Goal: Transaction & Acquisition: Download file/media

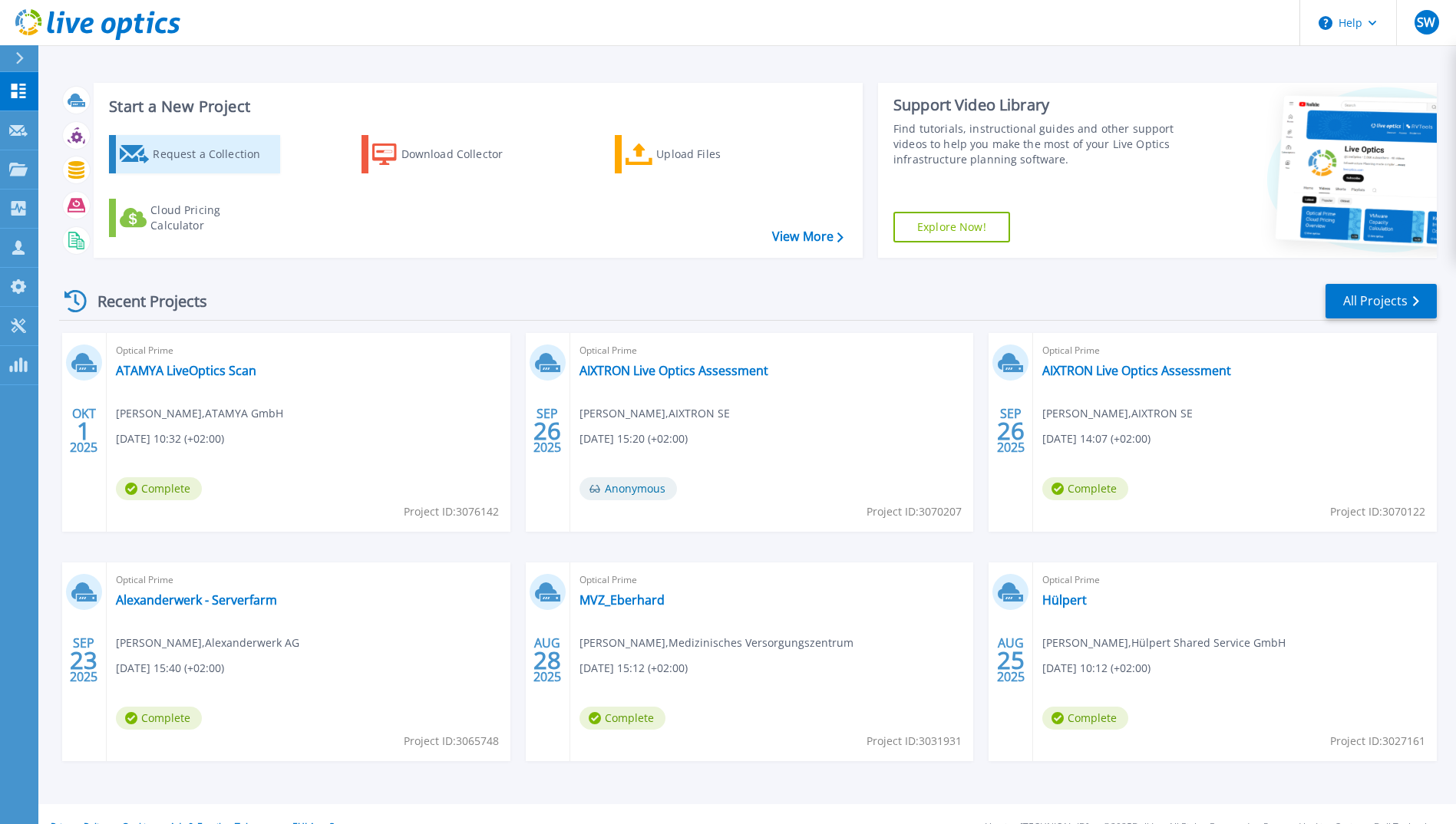
click at [199, 157] on div "Request a Collection" at bounding box center [214, 153] width 123 height 30
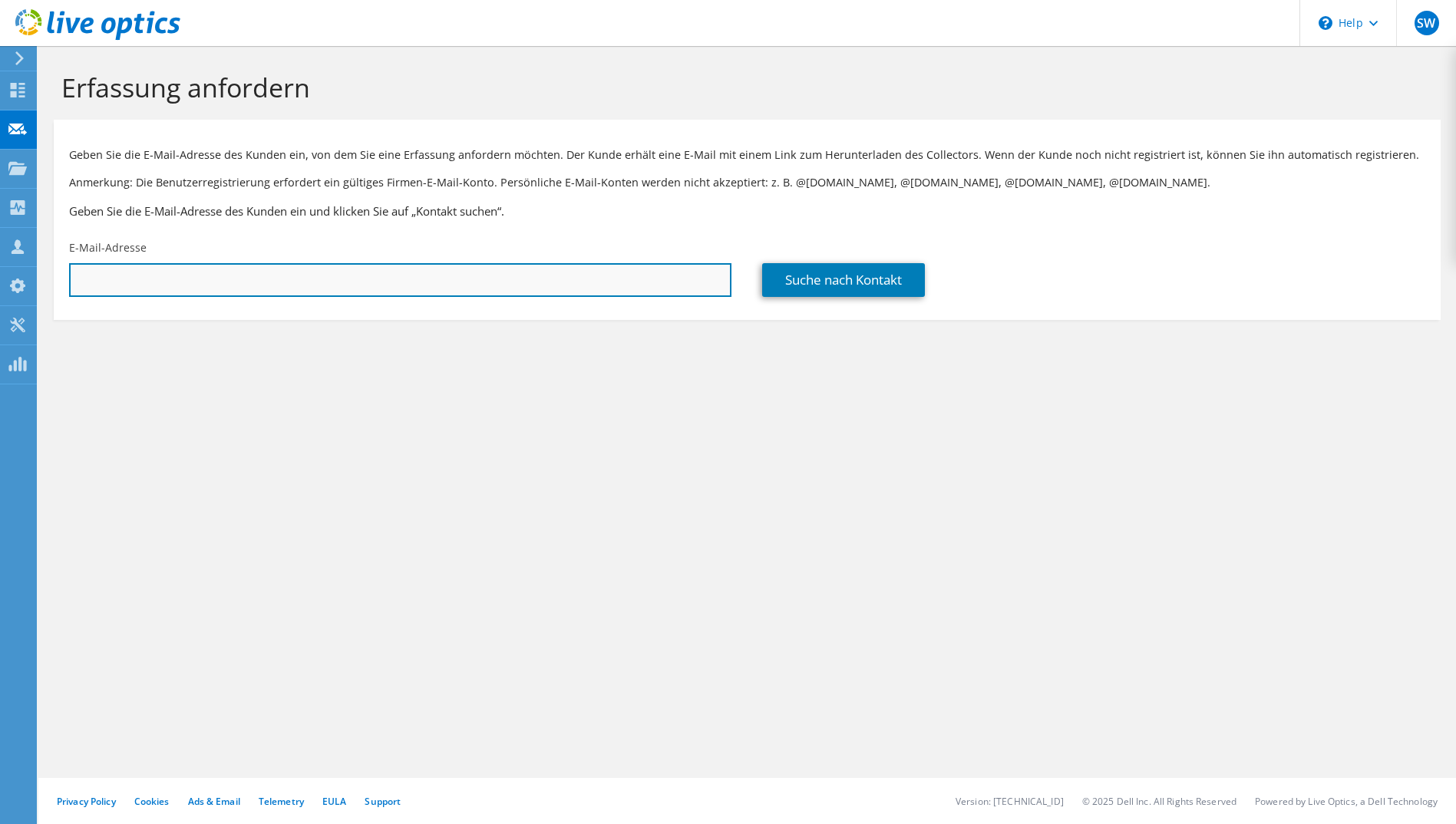
click at [372, 274] on input "text" at bounding box center [401, 280] width 663 height 34
paste input "kai-uwe.surkamp@kaiser-elektro.de"
type input "kai-uwe.surkamp@kaiser-elektro.de"
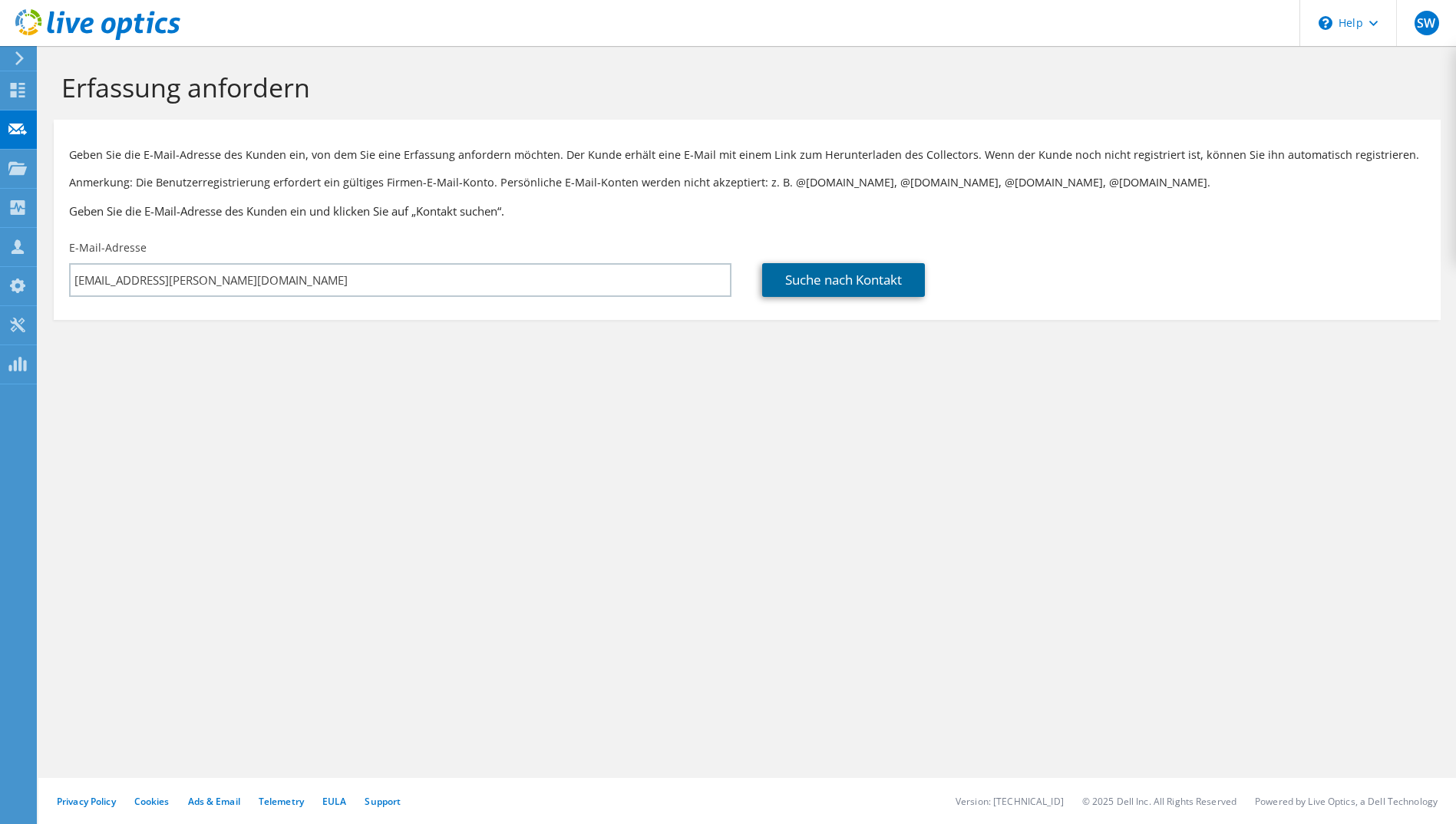
click at [833, 276] on link "Suche nach Kontakt" at bounding box center [843, 280] width 162 height 34
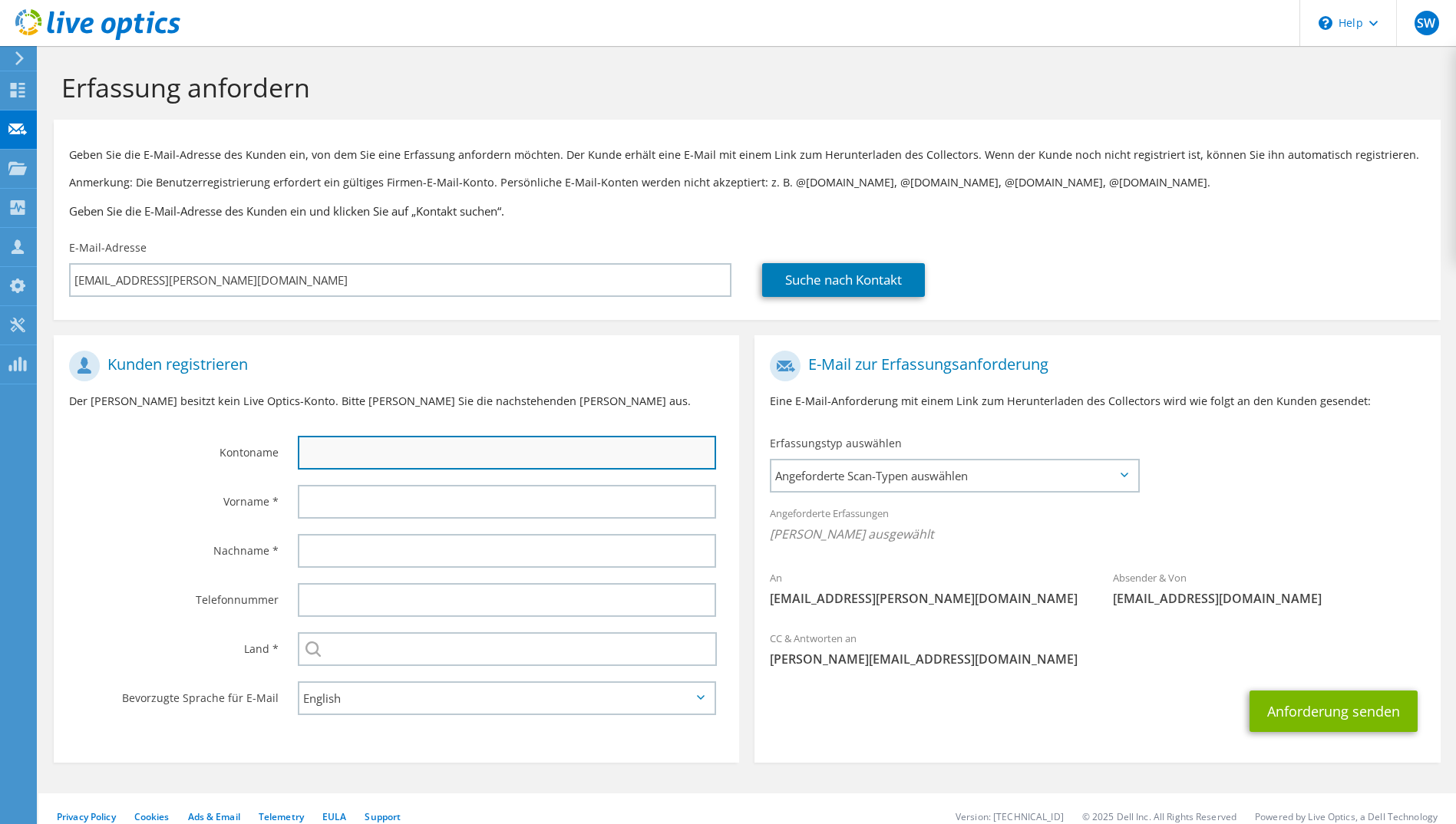
click at [375, 450] on input "text" at bounding box center [507, 453] width 419 height 34
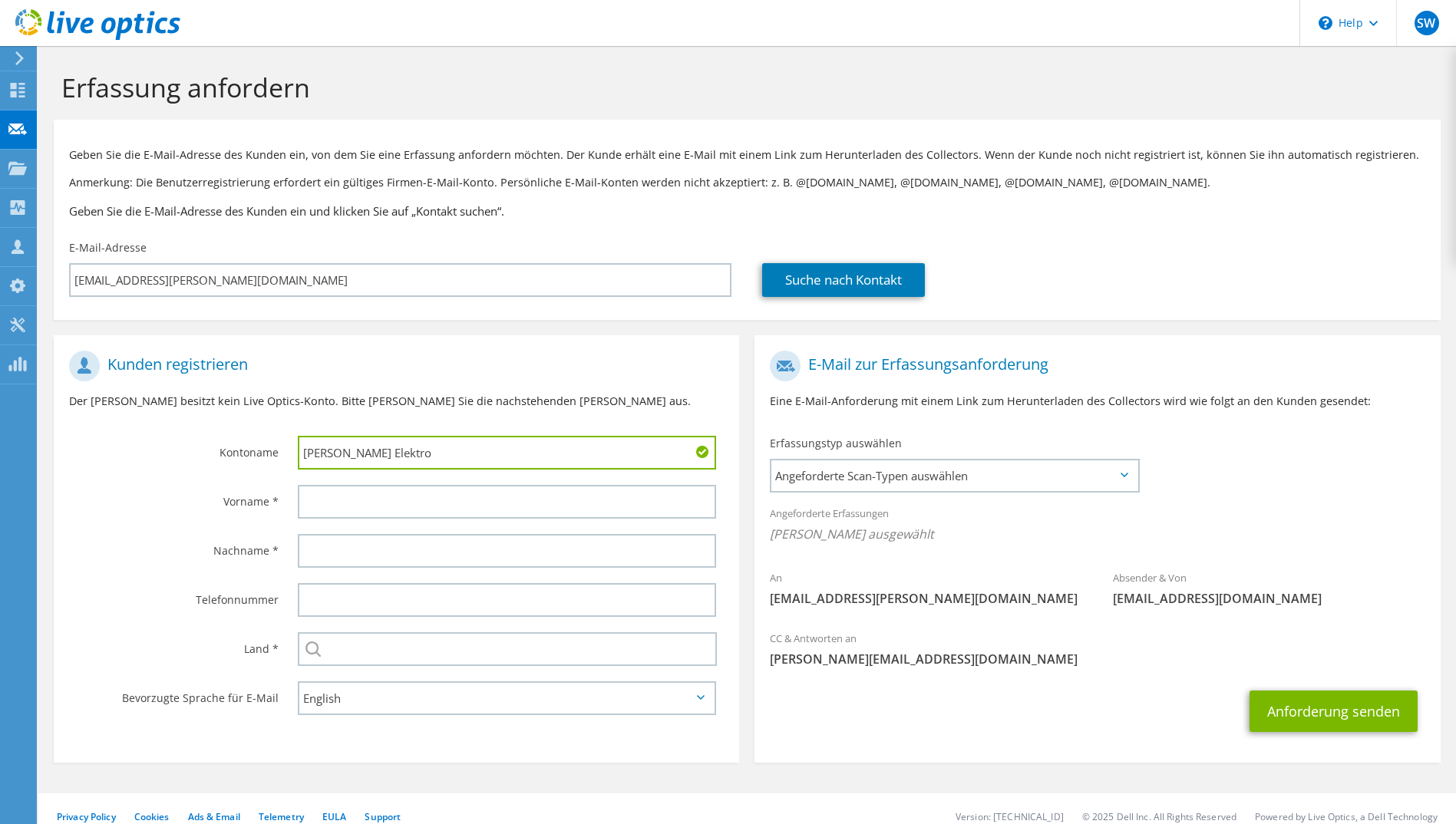
type input "Kaiser Elektro"
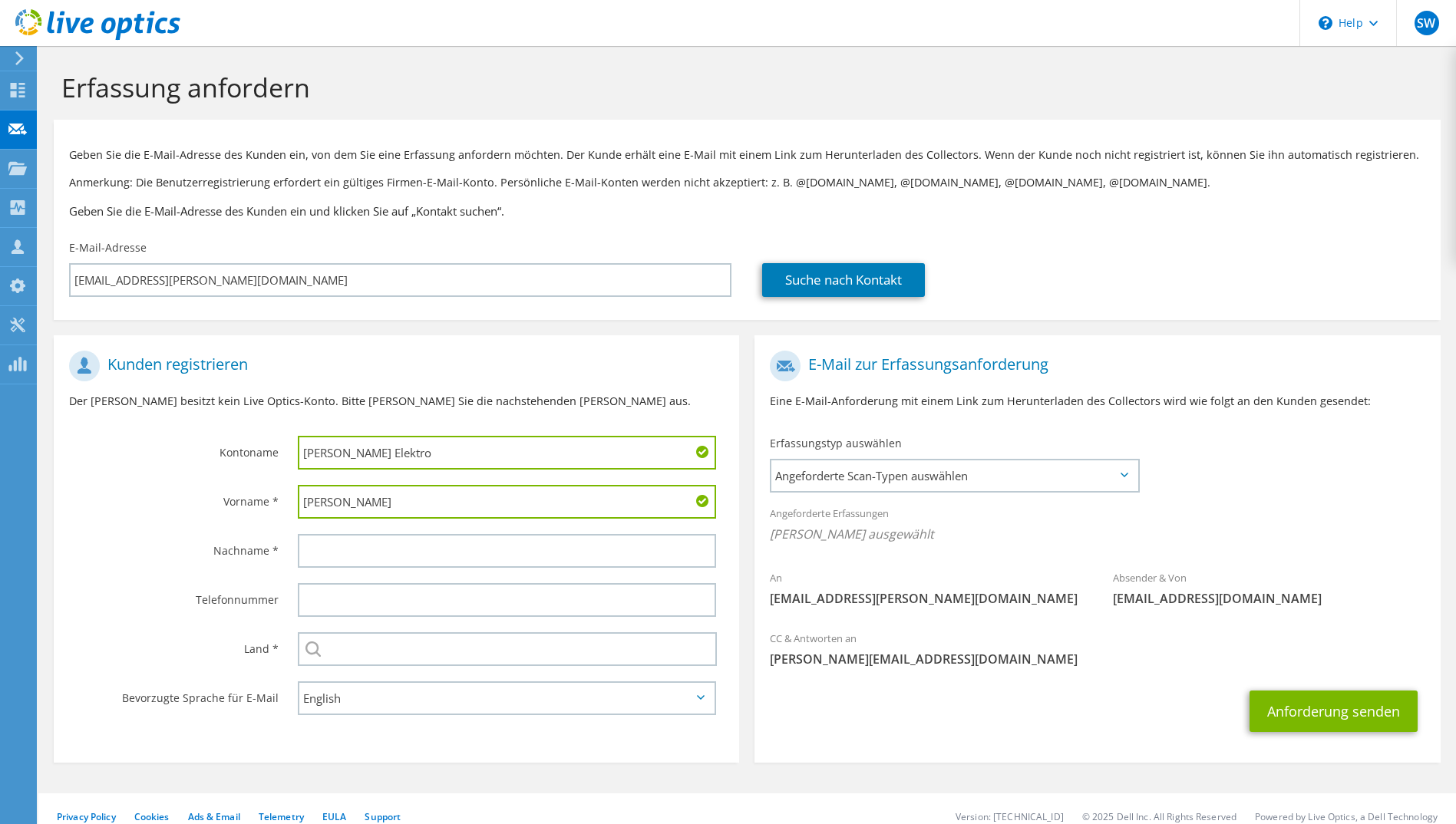
type input "Kai-Uwe"
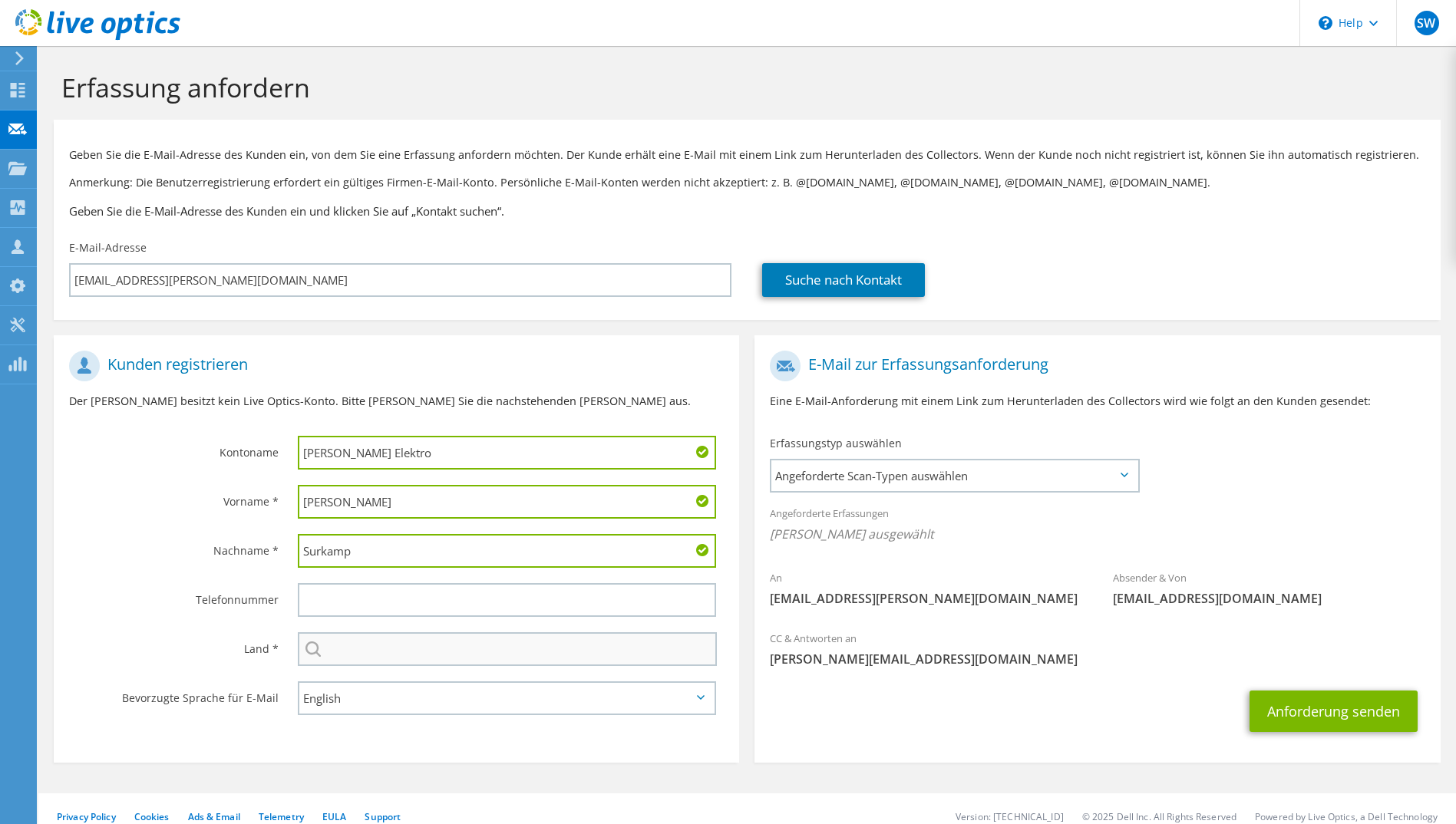
type input "Surkamp"
click at [483, 646] on input "text" at bounding box center [508, 649] width 420 height 34
type input "Deutschland"
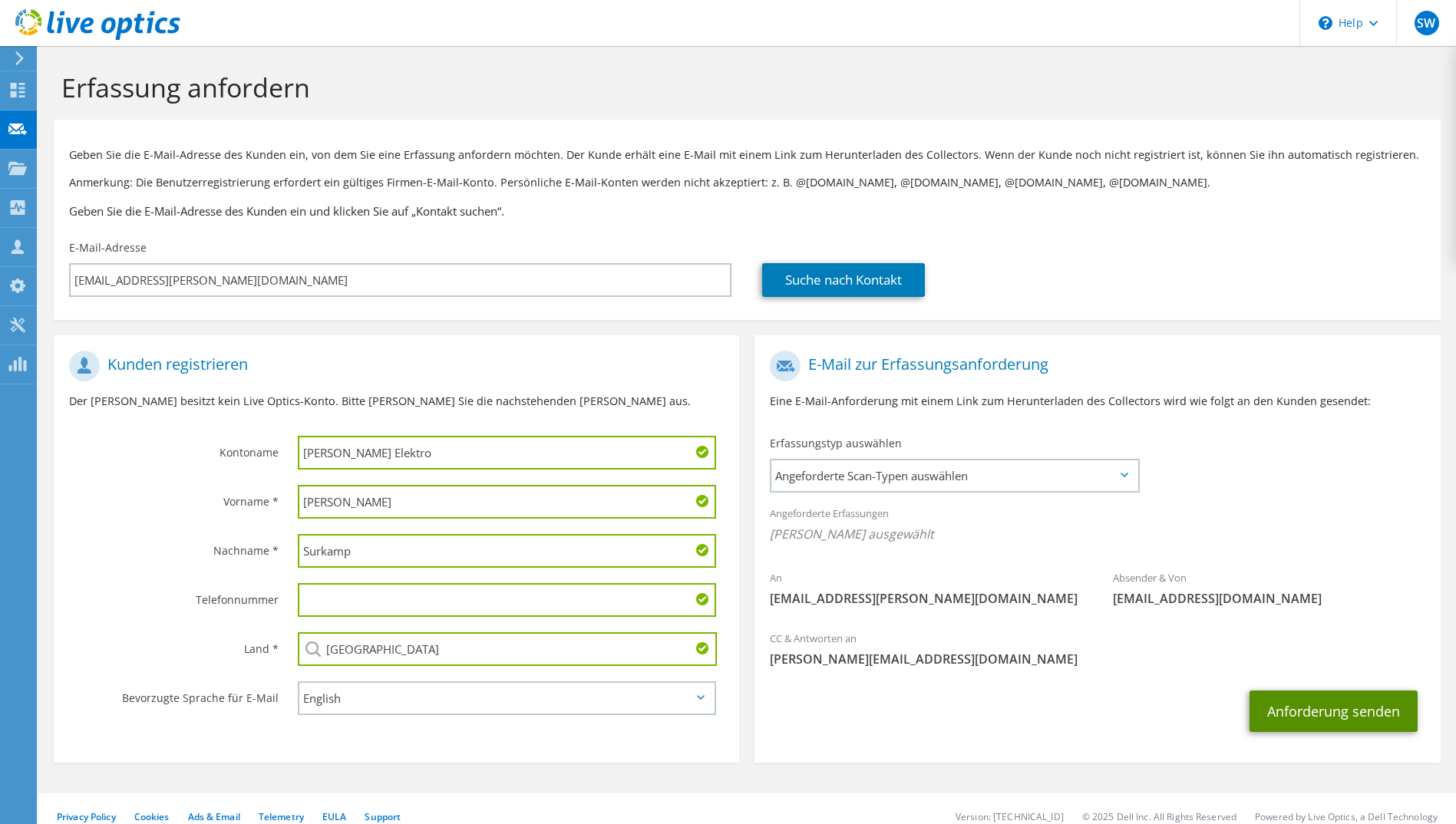
click at [1354, 708] on button "Anforderung senden" at bounding box center [1333, 712] width 168 height 41
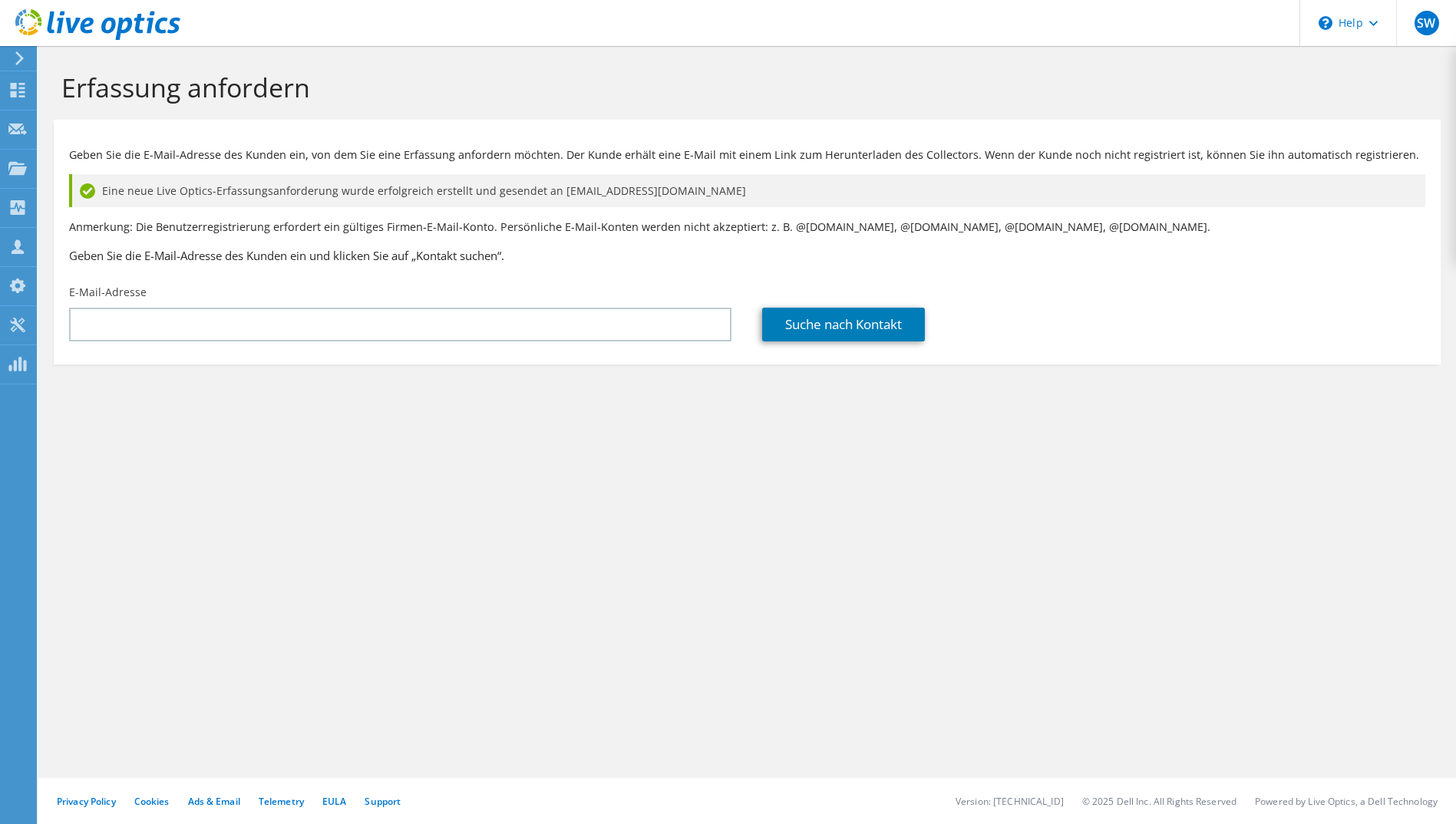
click at [137, 5] on div at bounding box center [90, 25] width 181 height 52
click at [139, 20] on use at bounding box center [98, 23] width 165 height 30
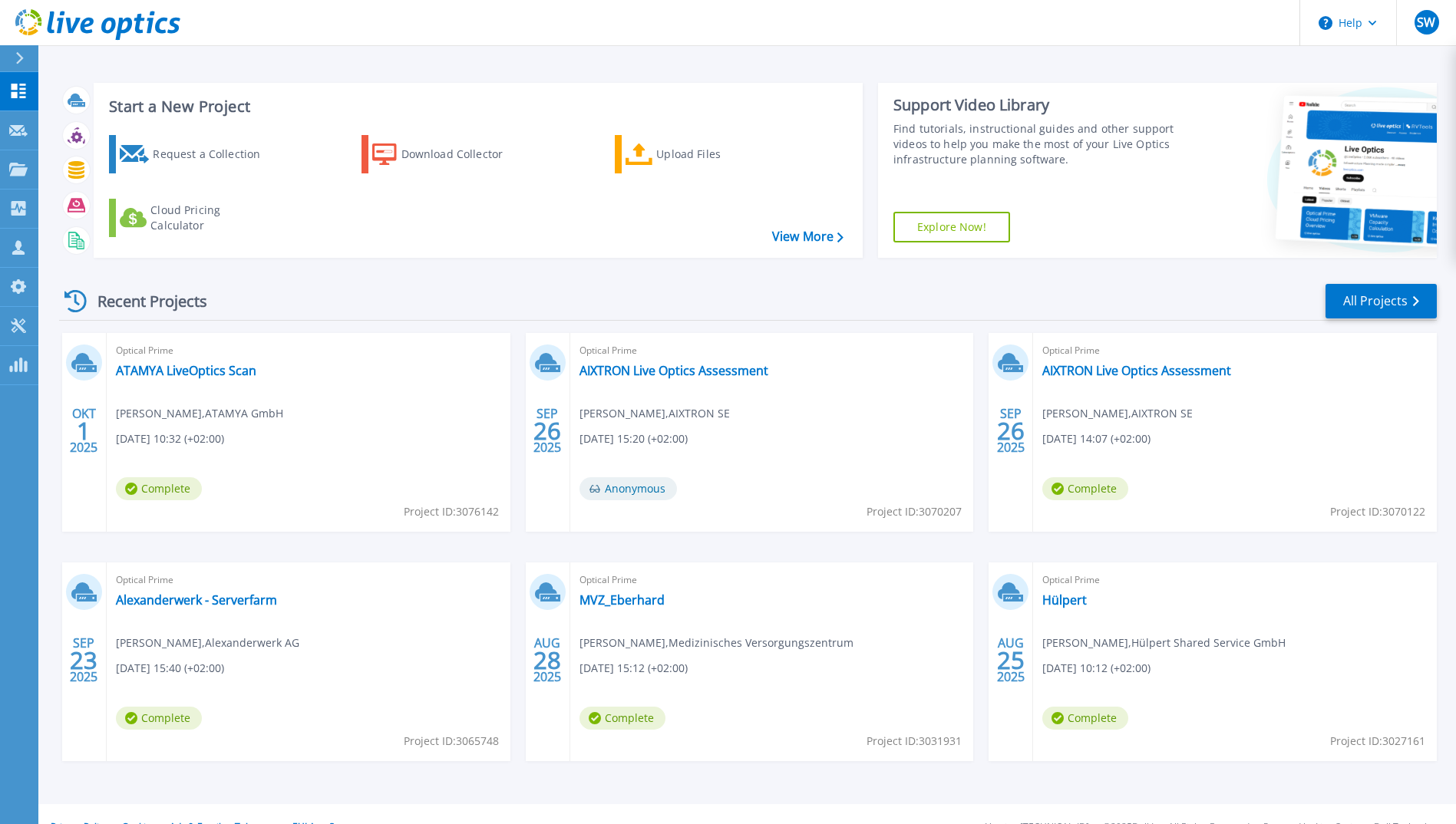
click at [462, 17] on header "Help SW Vertriebspartner-Teammitglied Simon Wanning simon.wanning@unique-projec…" at bounding box center [728, 22] width 1456 height 46
click at [459, 23] on header "Help SW Vertriebspartner-Teammitglied Simon Wanning simon.wanning@unique-projec…" at bounding box center [728, 22] width 1456 height 46
click at [1349, 303] on link "All Projects" at bounding box center [1381, 301] width 111 height 34
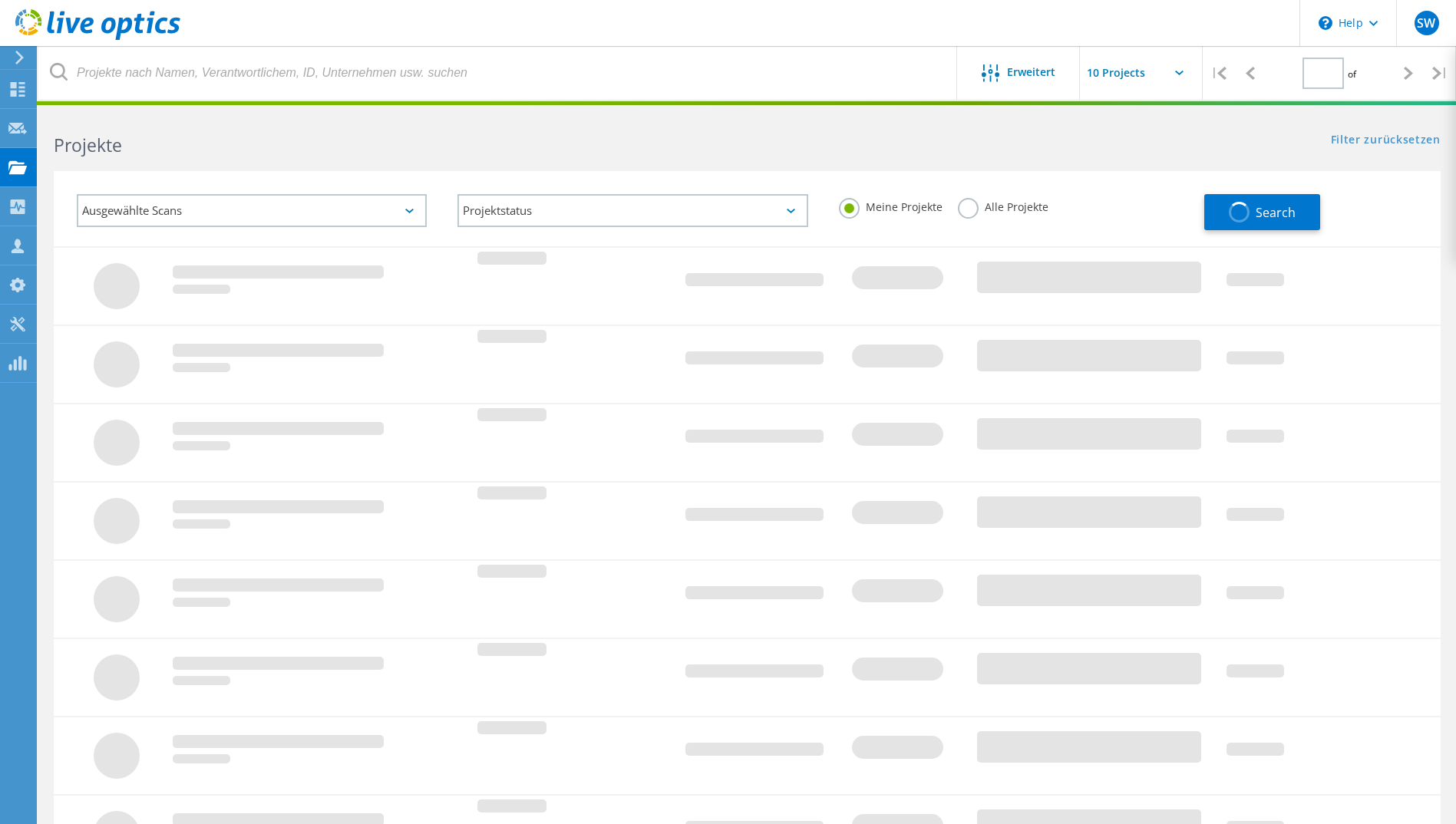
type input "1"
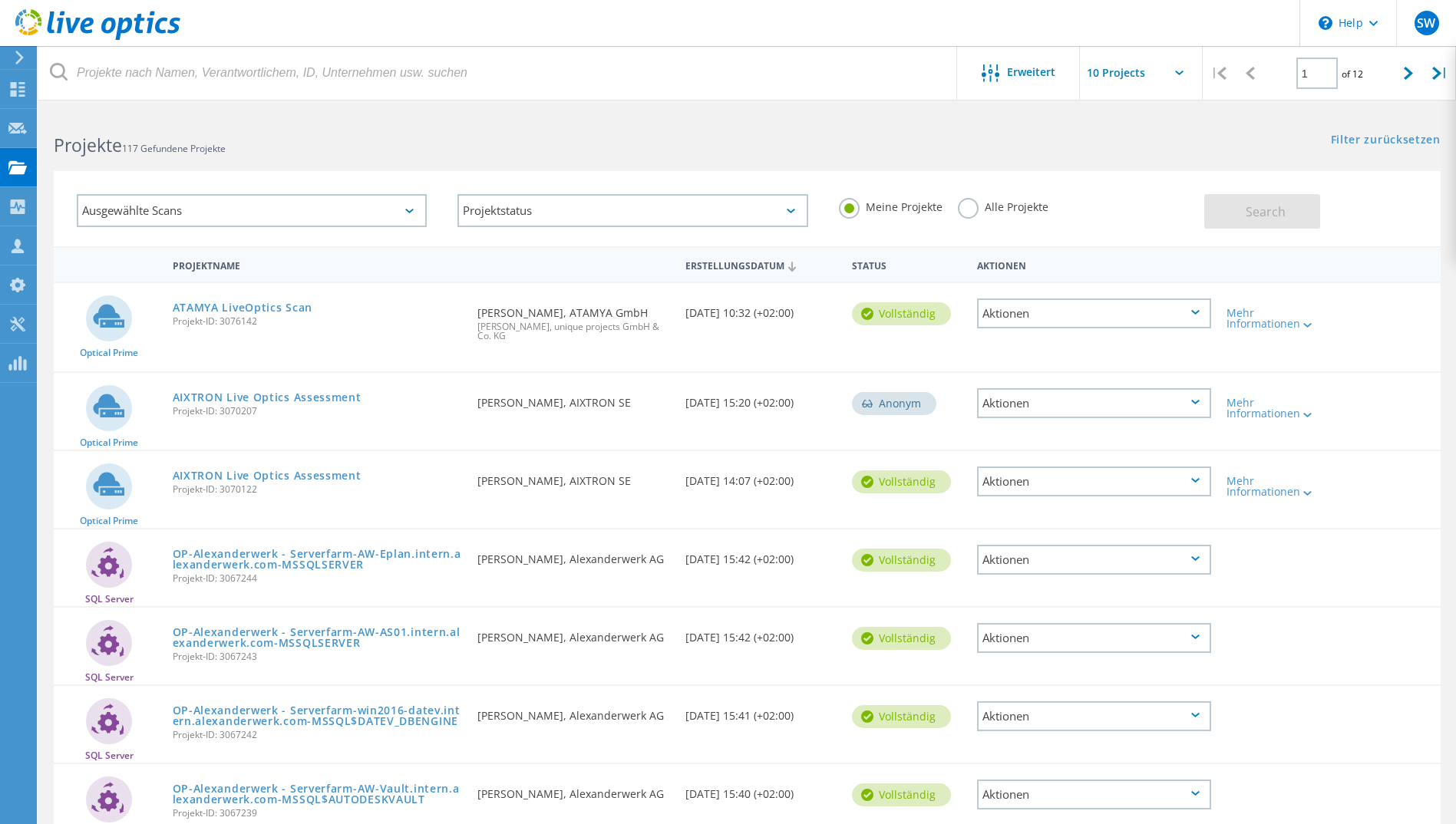
click at [101, 20] on icon at bounding box center [98, 24] width 165 height 31
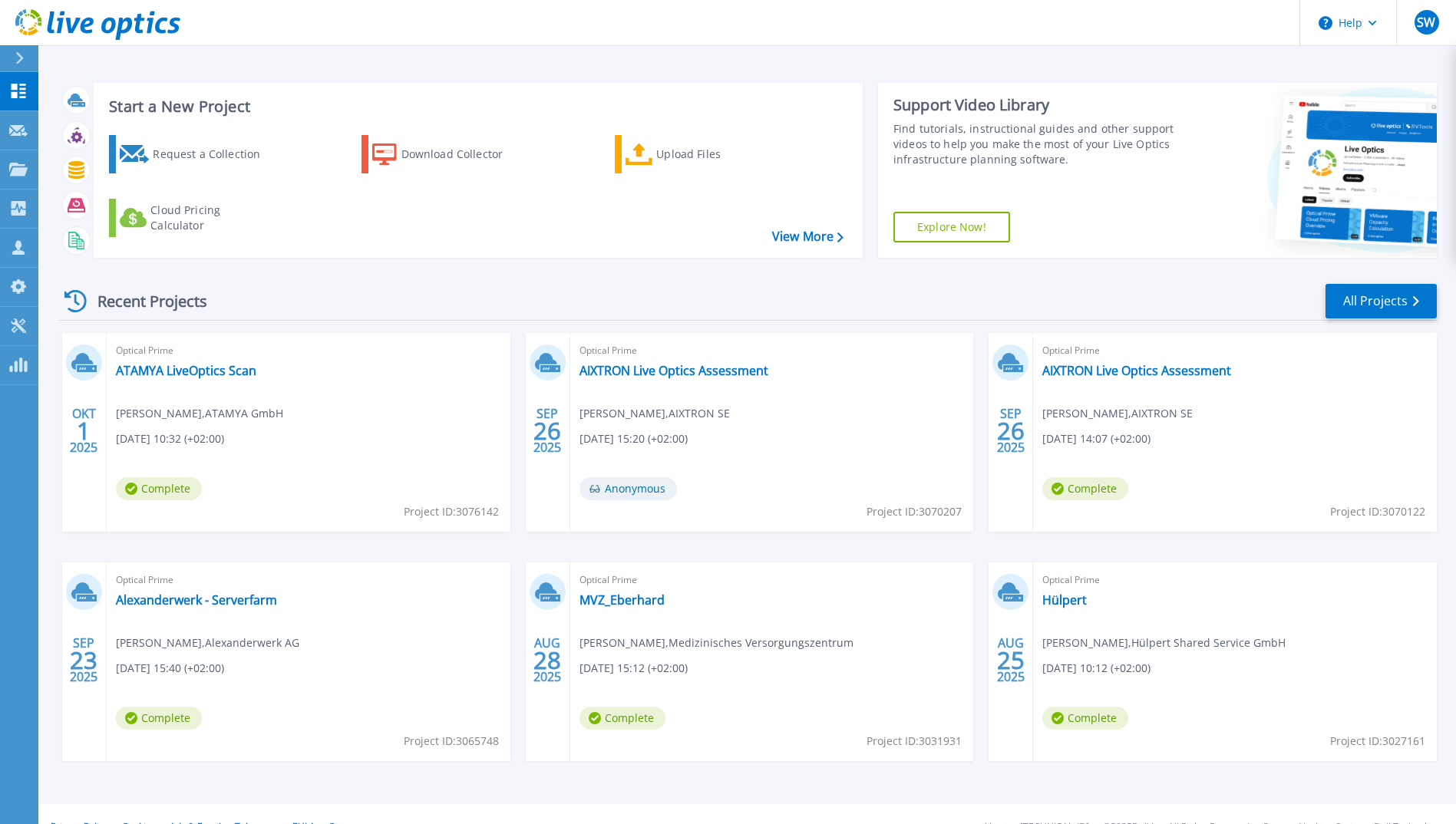
drag, startPoint x: 0, startPoint y: 0, endPoint x: 101, endPoint y: 20, distance: 103.0
click at [101, 20] on icon at bounding box center [98, 24] width 165 height 31
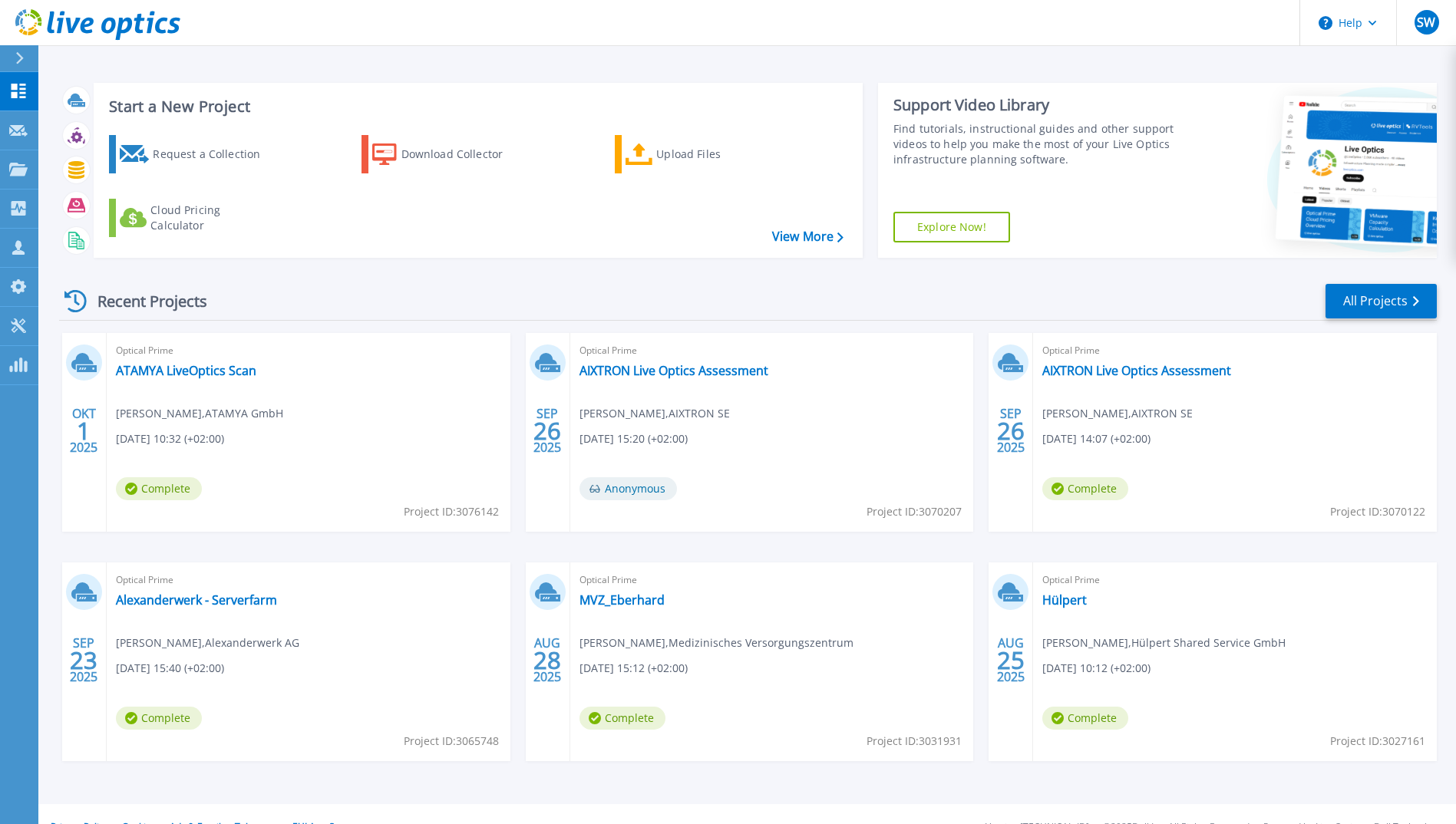
click at [101, 20] on icon at bounding box center [98, 24] width 165 height 31
click at [832, 299] on div "Recent Projects All Projects" at bounding box center [748, 301] width 1378 height 38
click at [391, 235] on div "Request a Collection Download Collector Upload Files Cloud Pricing Calculator" at bounding box center [476, 187] width 758 height 127
click at [26, 29] on icon at bounding box center [98, 24] width 165 height 31
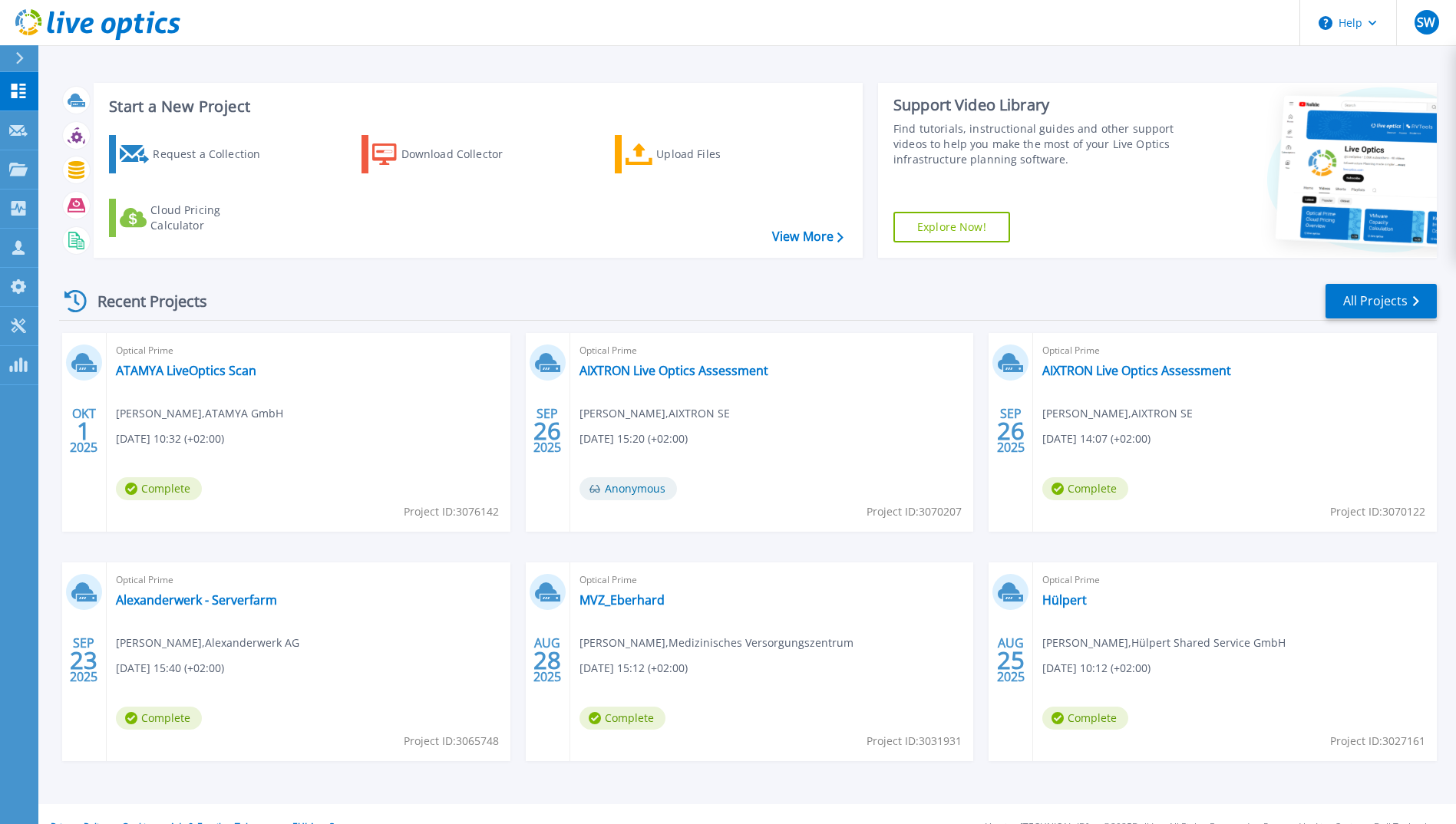
click at [26, 29] on icon at bounding box center [98, 24] width 165 height 31
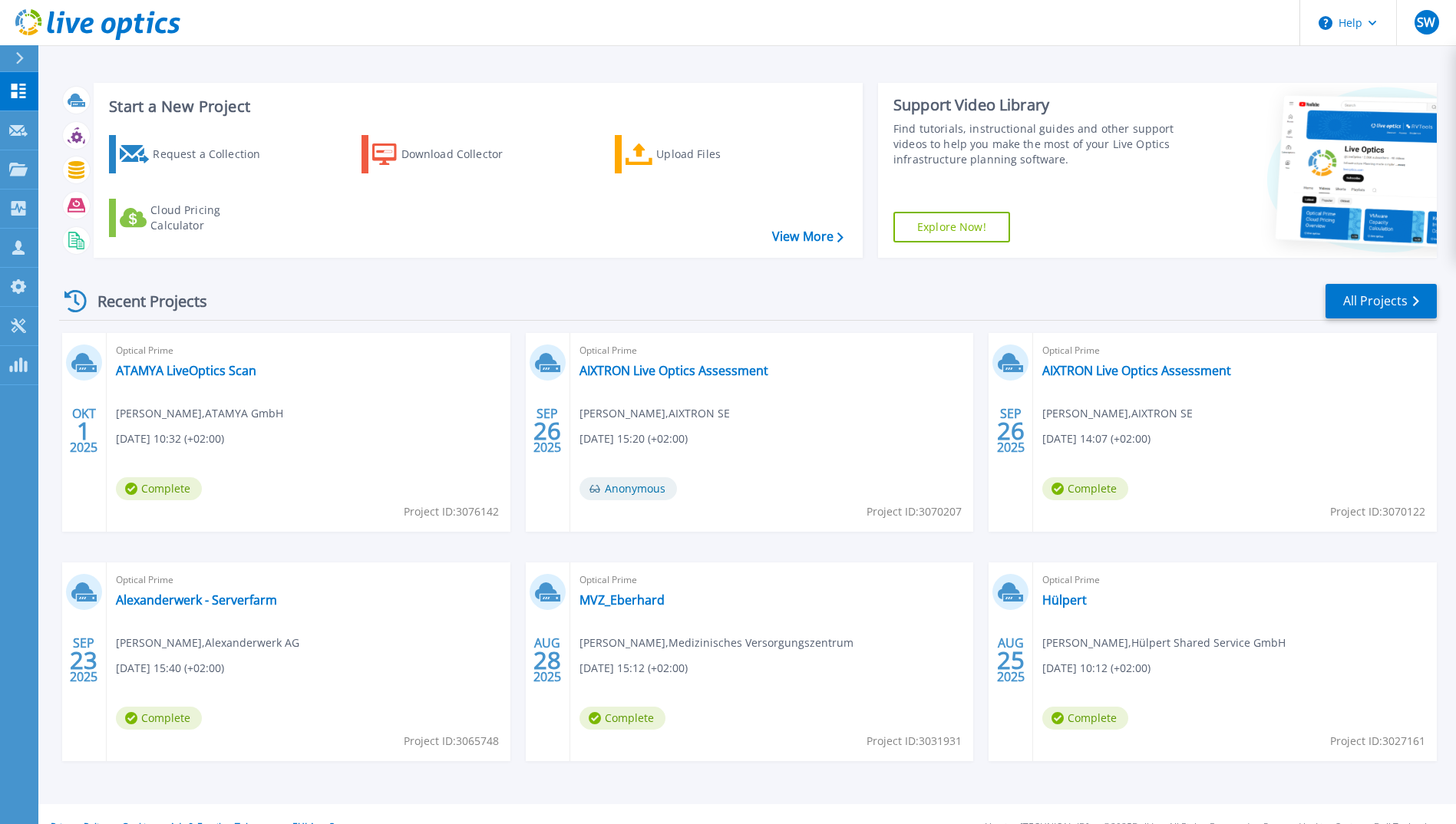
click at [26, 29] on icon at bounding box center [98, 24] width 165 height 31
click at [1363, 290] on link "All Projects" at bounding box center [1381, 301] width 111 height 34
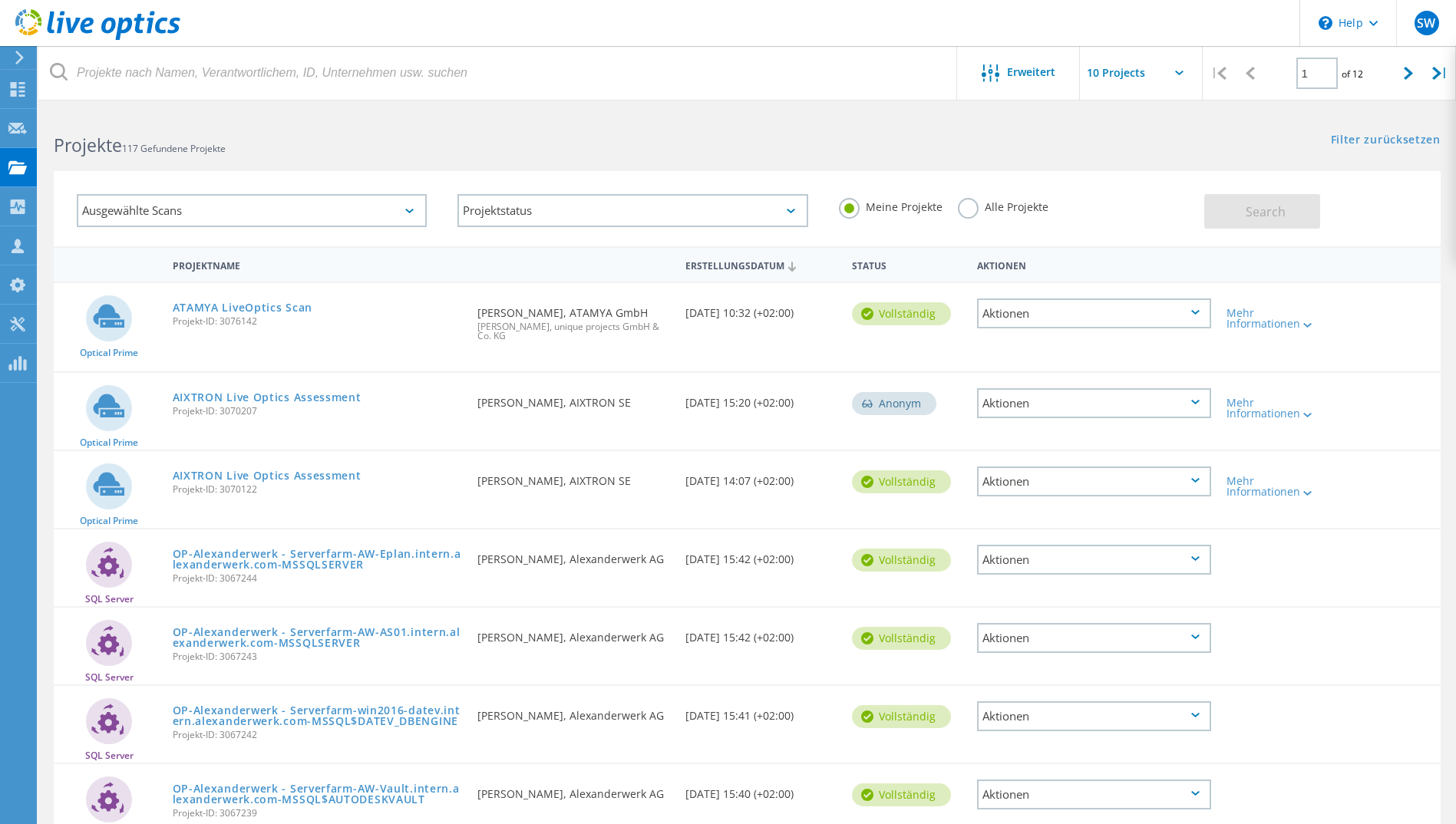
click at [995, 211] on label "Alle Projekte" at bounding box center [1003, 205] width 91 height 15
click at [0, 0] on input "Alle Projekte" at bounding box center [0, 0] width 0 height 0
click at [1251, 219] on span "Search" at bounding box center [1264, 211] width 40 height 17
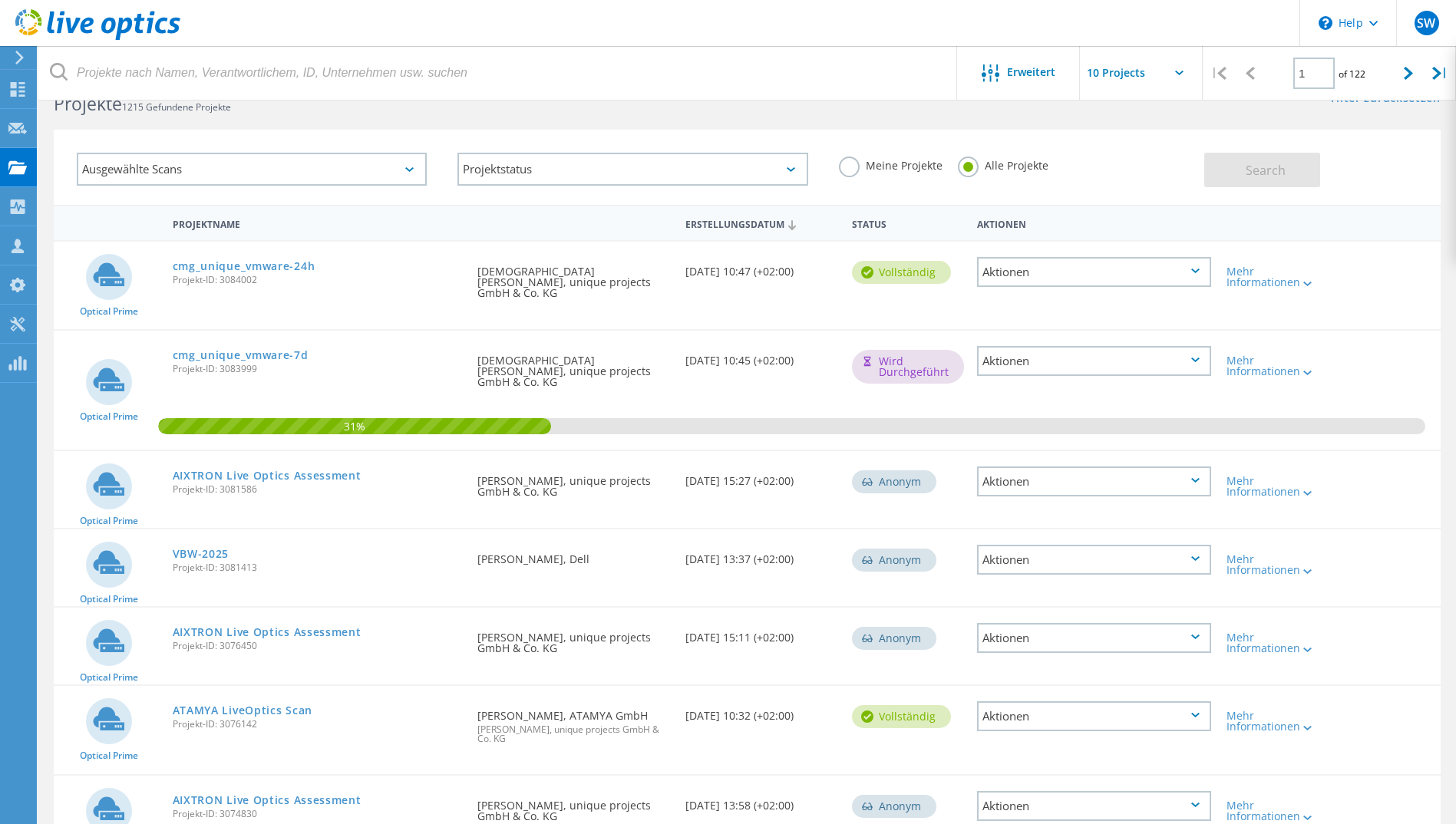
scroll to position [39, 0]
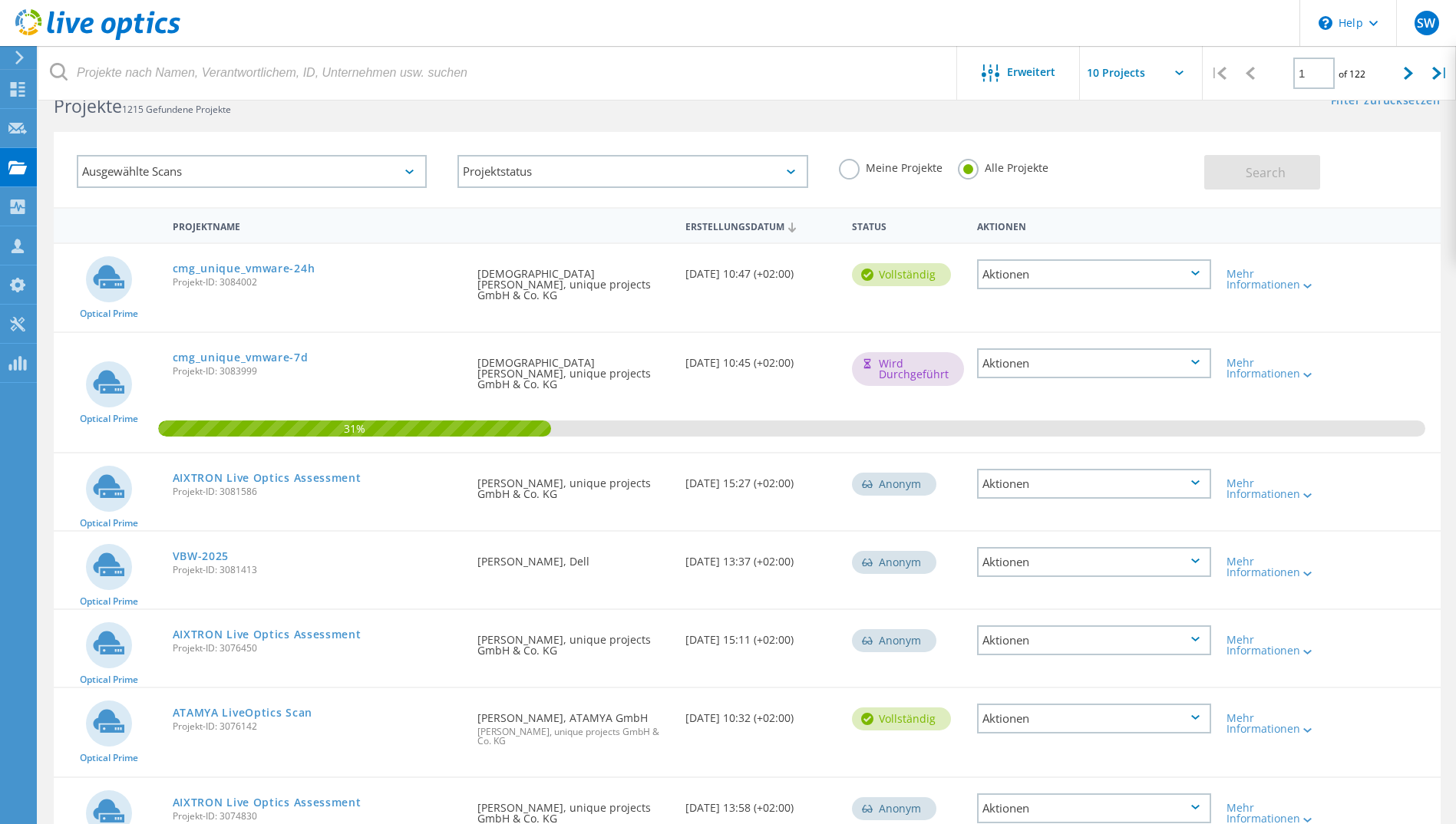
click at [246, 170] on div "Ausgewählte Scans" at bounding box center [252, 172] width 350 height 33
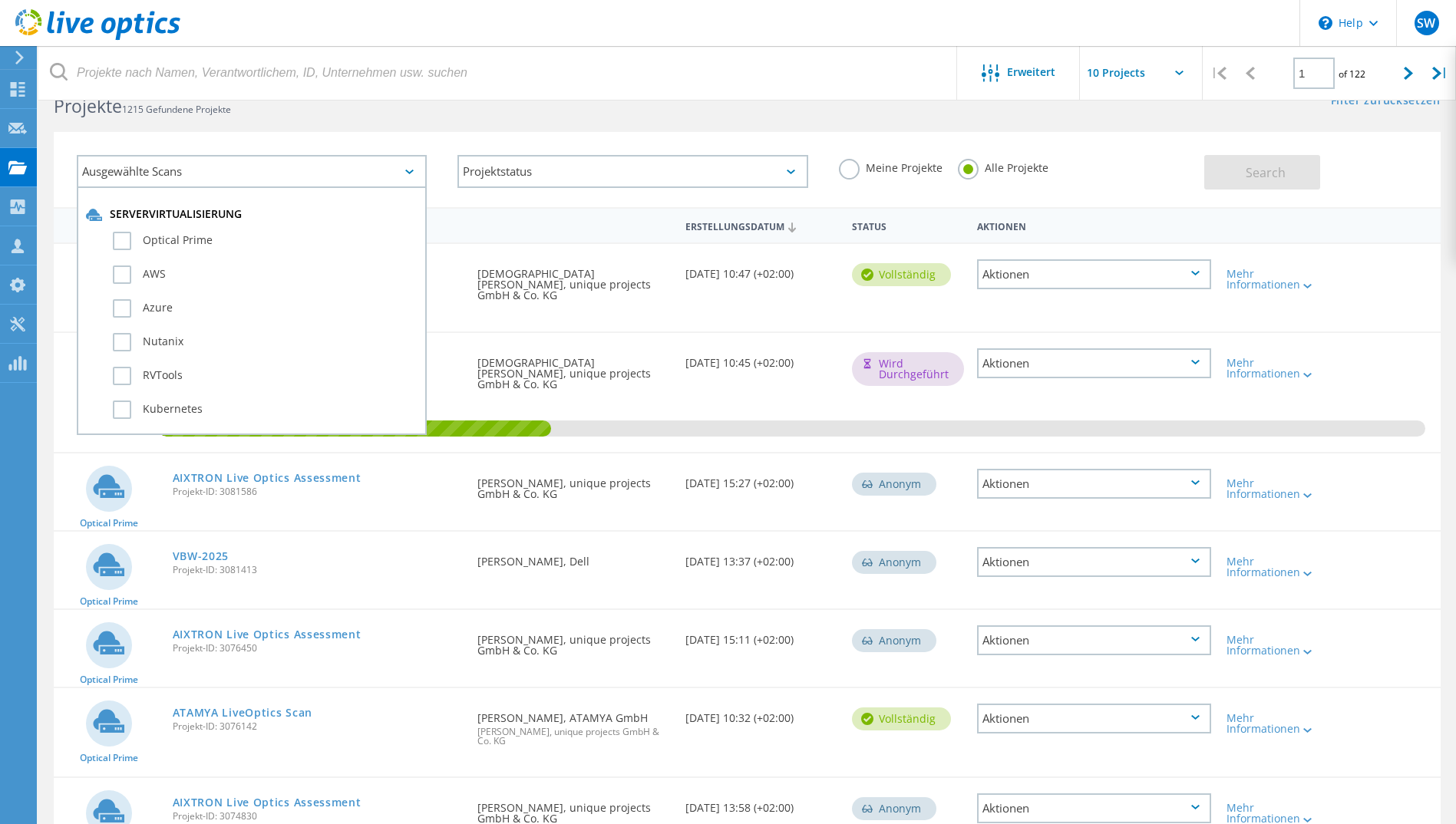
click at [246, 170] on div "Ausgewählte Scans" at bounding box center [252, 172] width 350 height 33
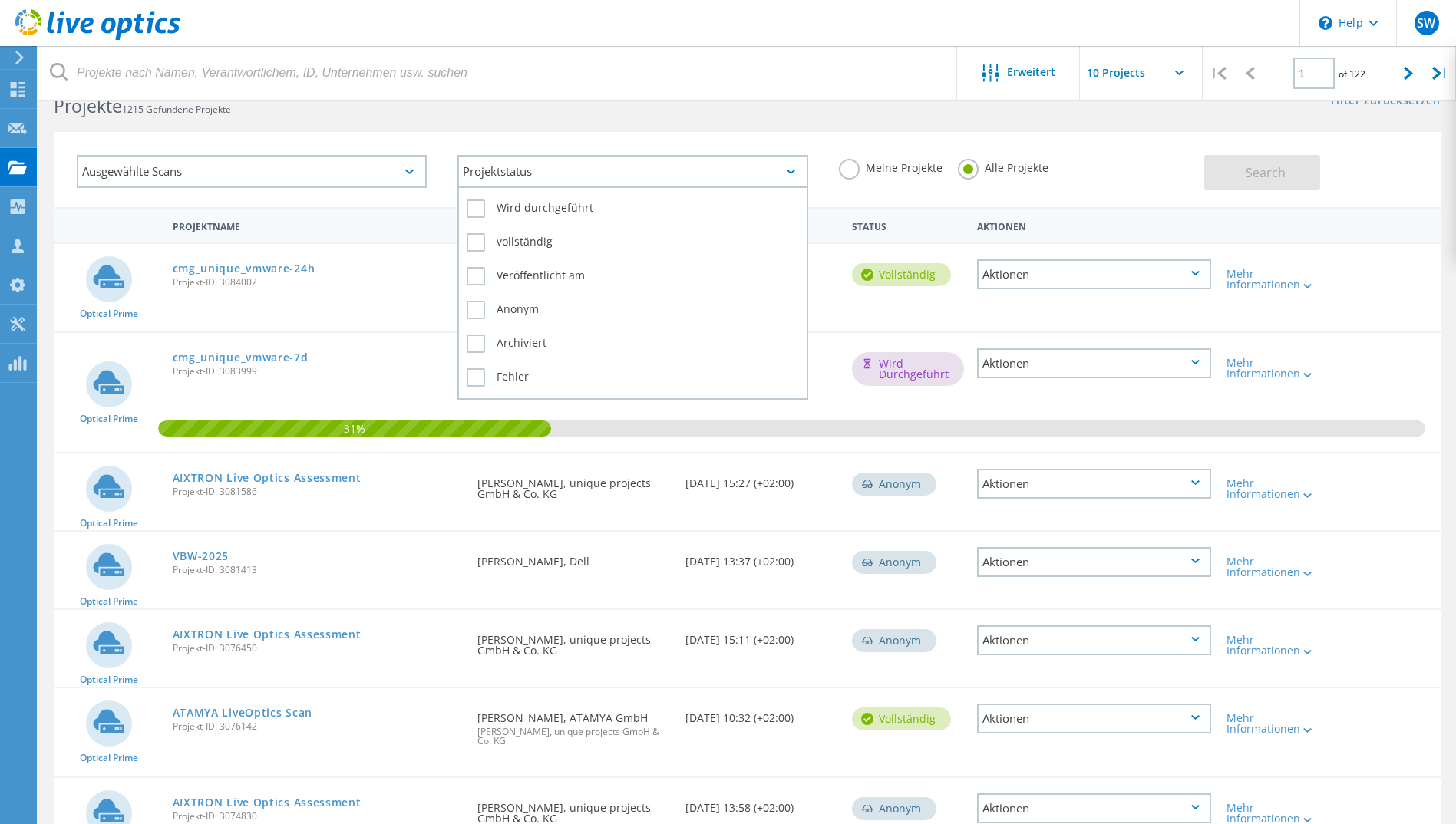
click at [565, 168] on div "Projektstatus" at bounding box center [632, 172] width 350 height 33
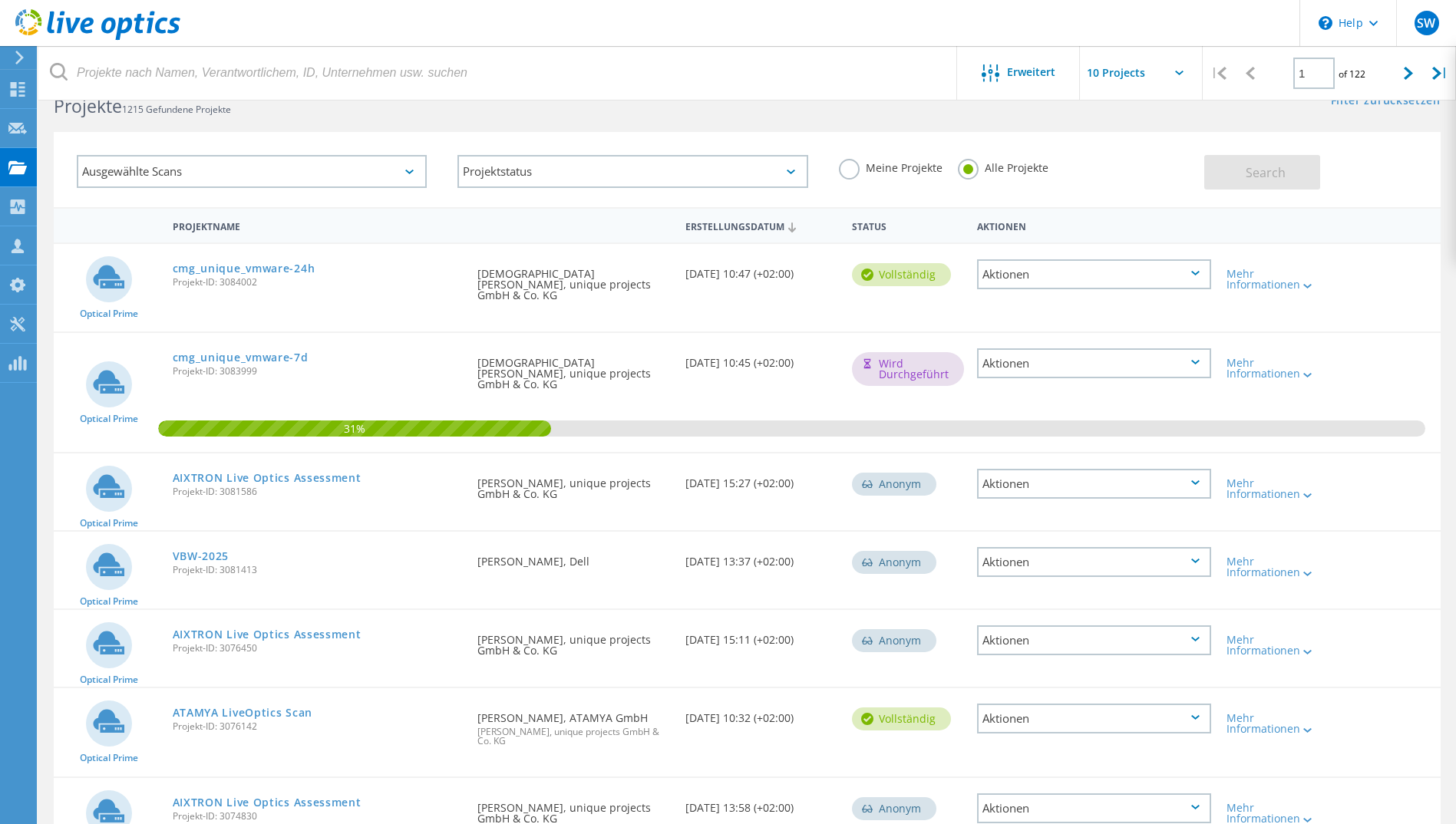
click at [856, 171] on label "Meine Projekte" at bounding box center [890, 166] width 104 height 15
click at [0, 0] on input "Meine Projekte" at bounding box center [0, 0] width 0 height 0
click at [1227, 180] on button "Search" at bounding box center [1262, 172] width 116 height 34
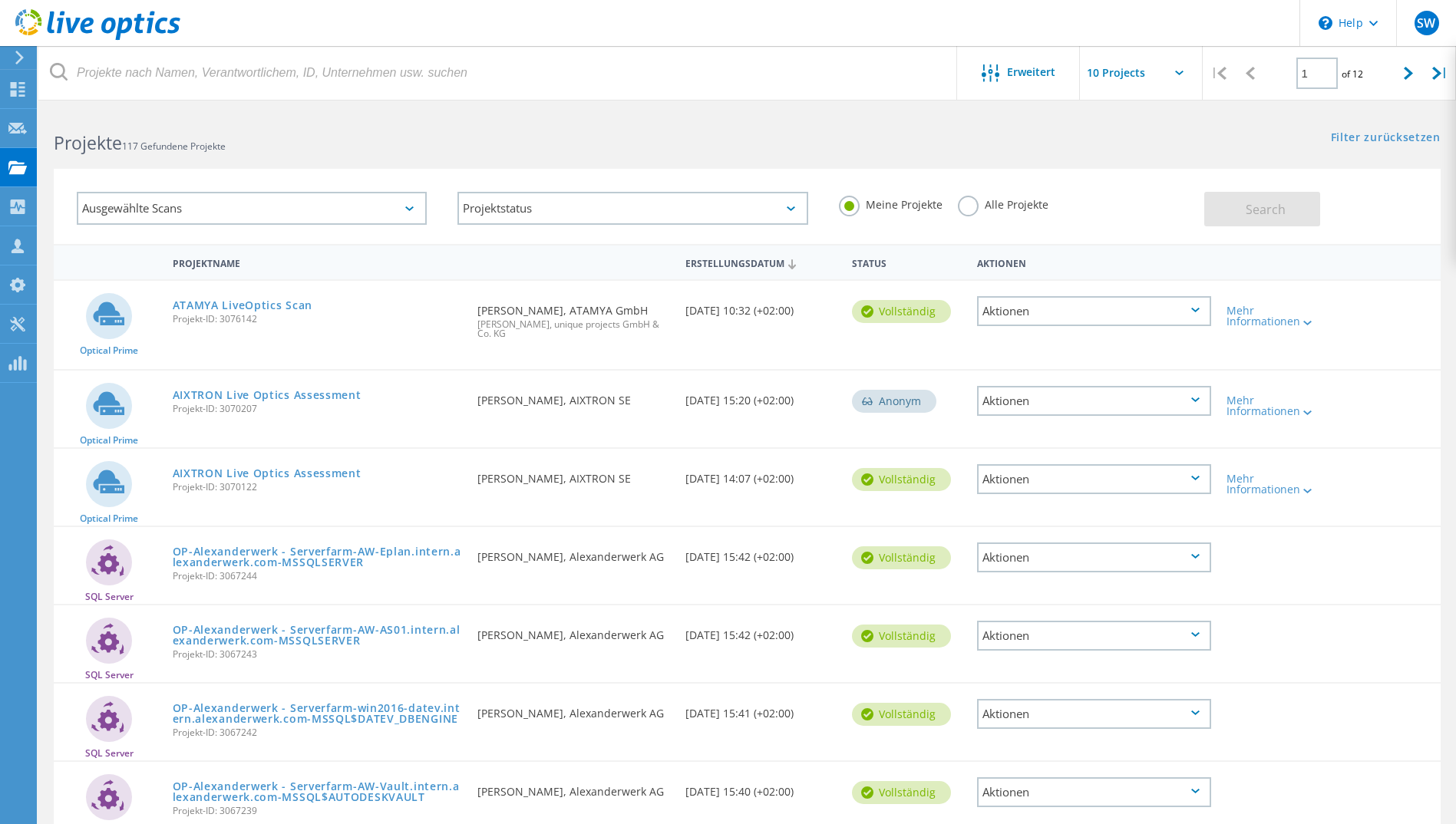
scroll to position [0, 0]
click at [1403, 83] on div at bounding box center [1408, 73] width 31 height 55
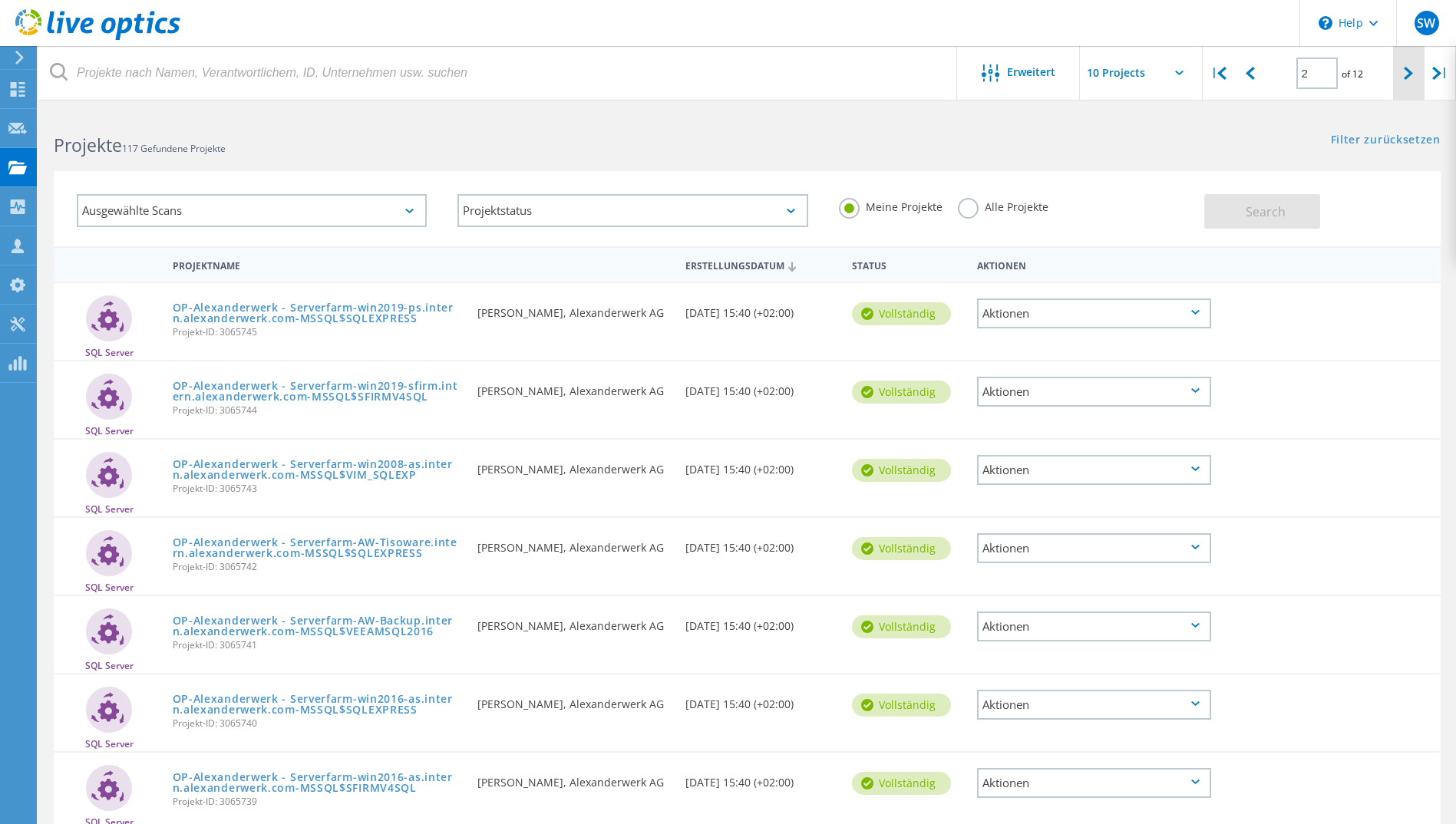
click at [1403, 83] on div at bounding box center [1408, 73] width 31 height 55
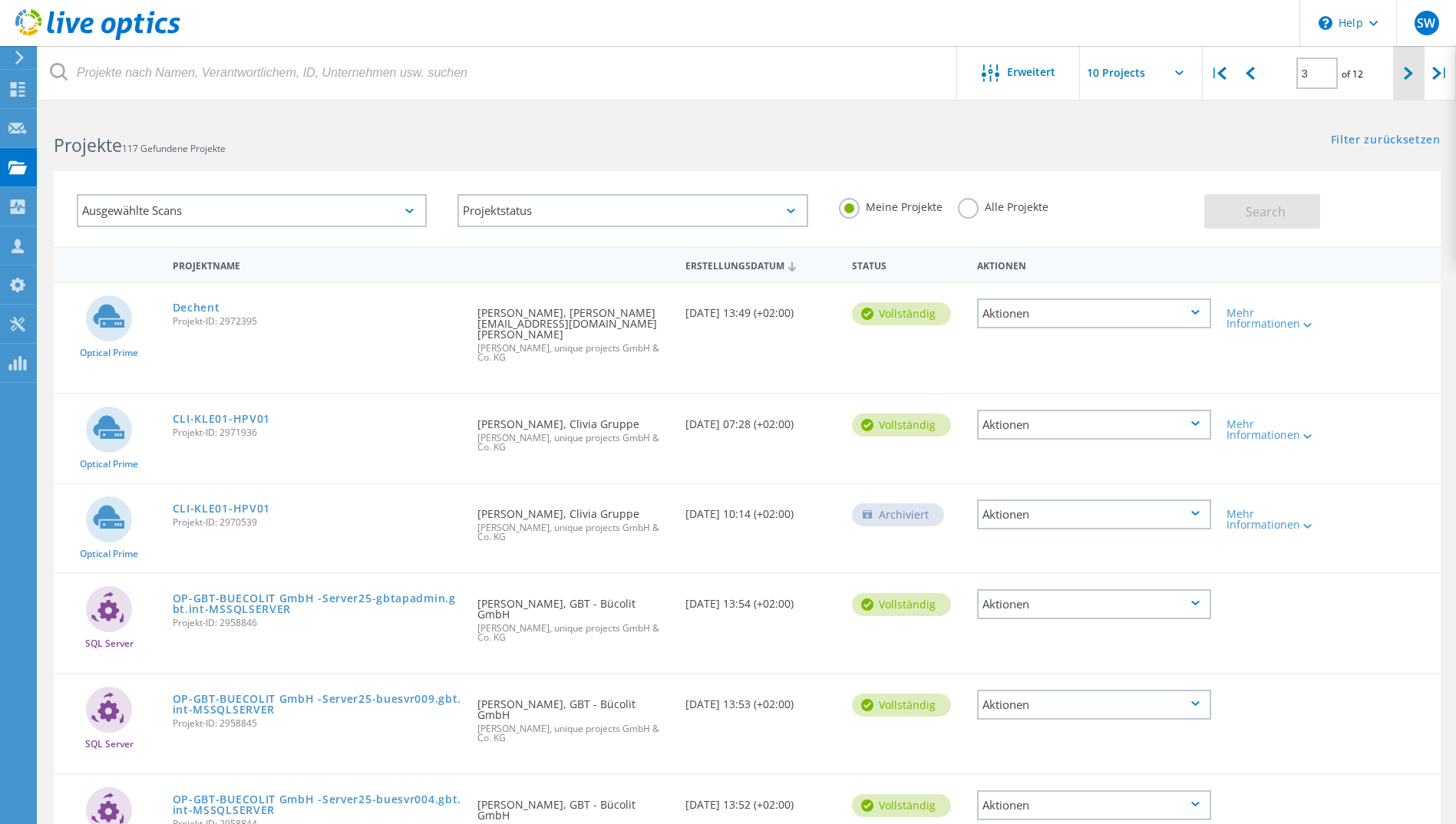
click at [1396, 72] on div at bounding box center [1408, 73] width 31 height 55
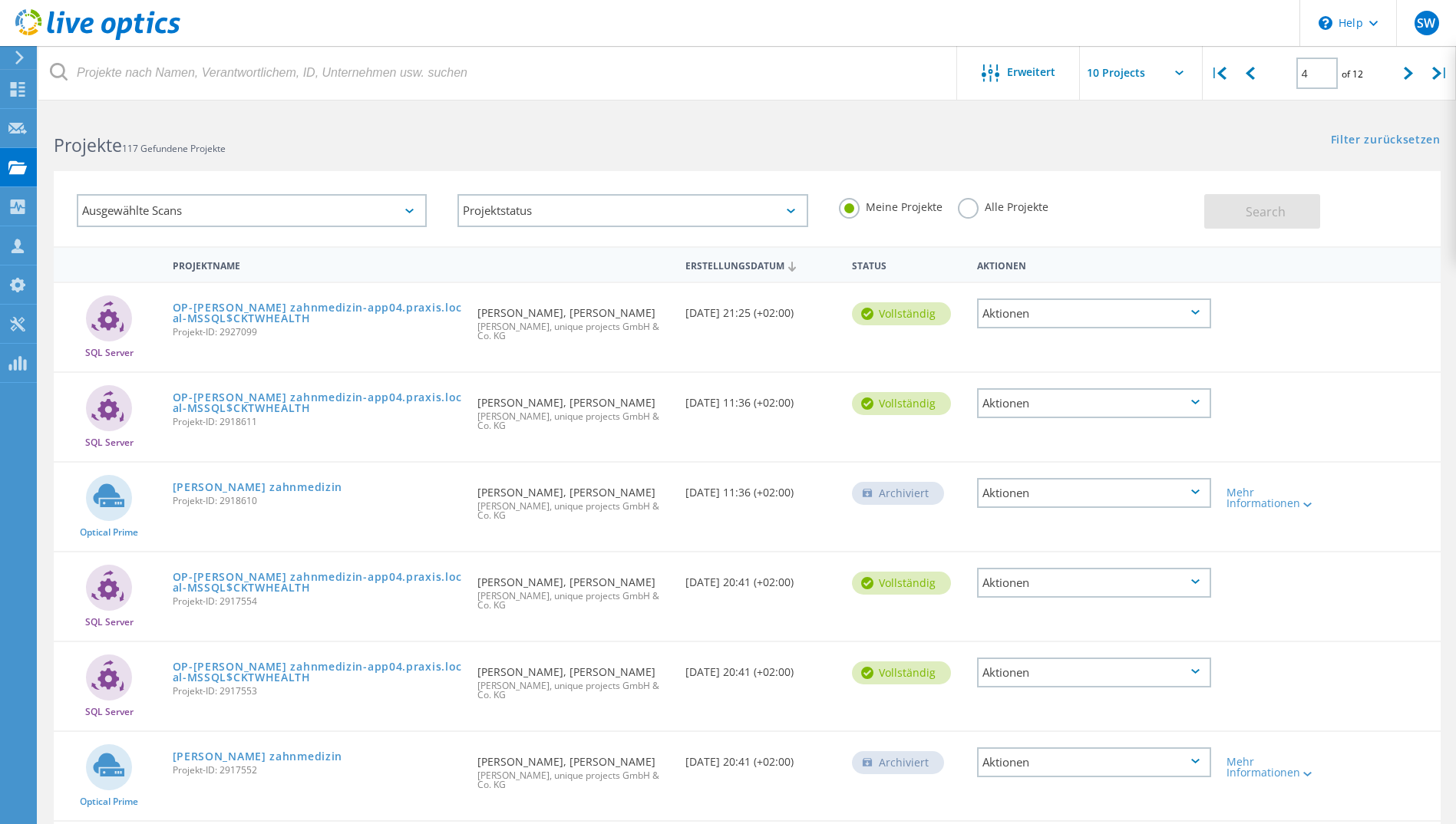
click at [776, 267] on div "Erstellungsdatum" at bounding box center [760, 265] width 166 height 29
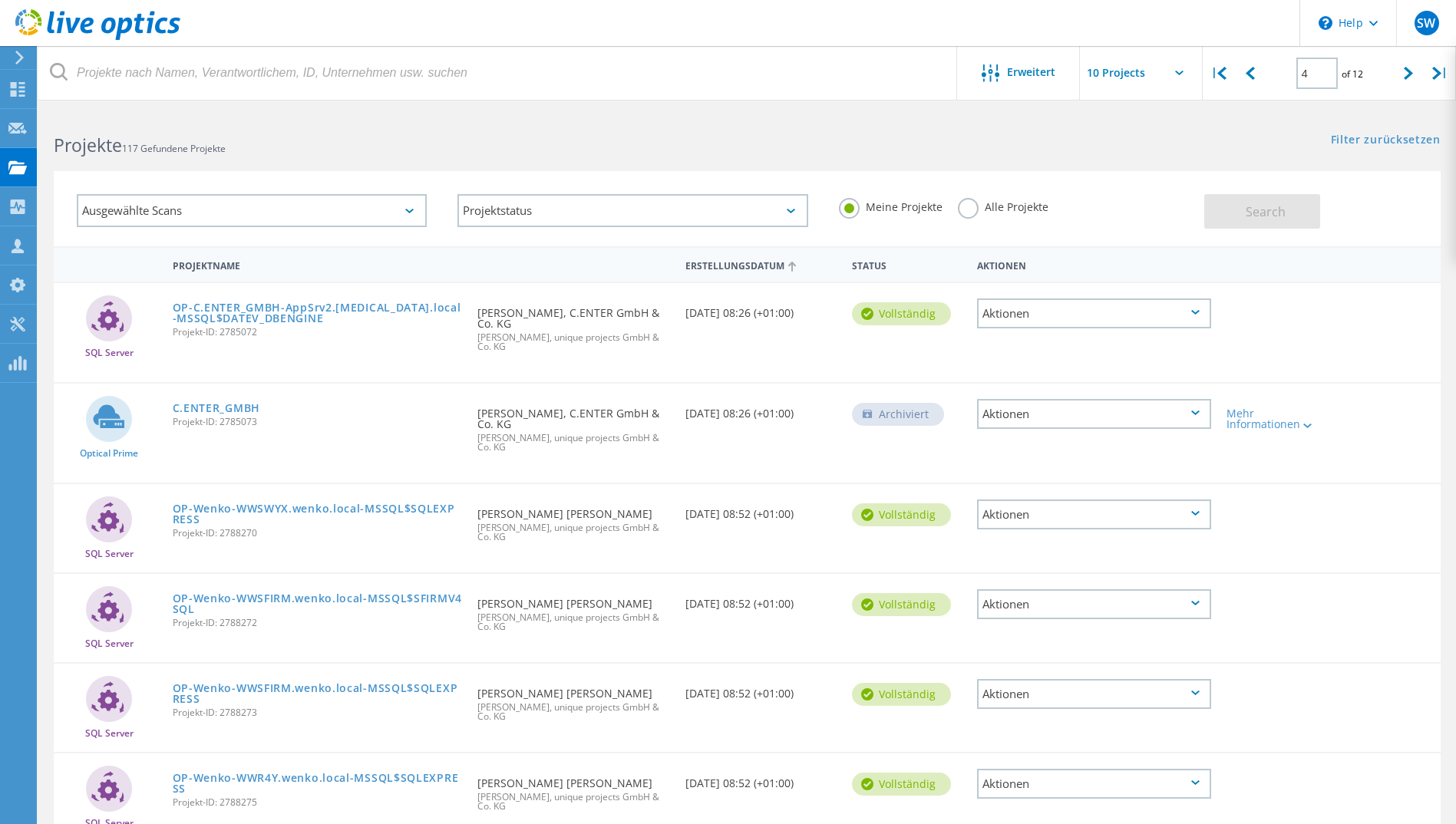
click at [776, 267] on div "Erstellungsdatum" at bounding box center [760, 265] width 166 height 29
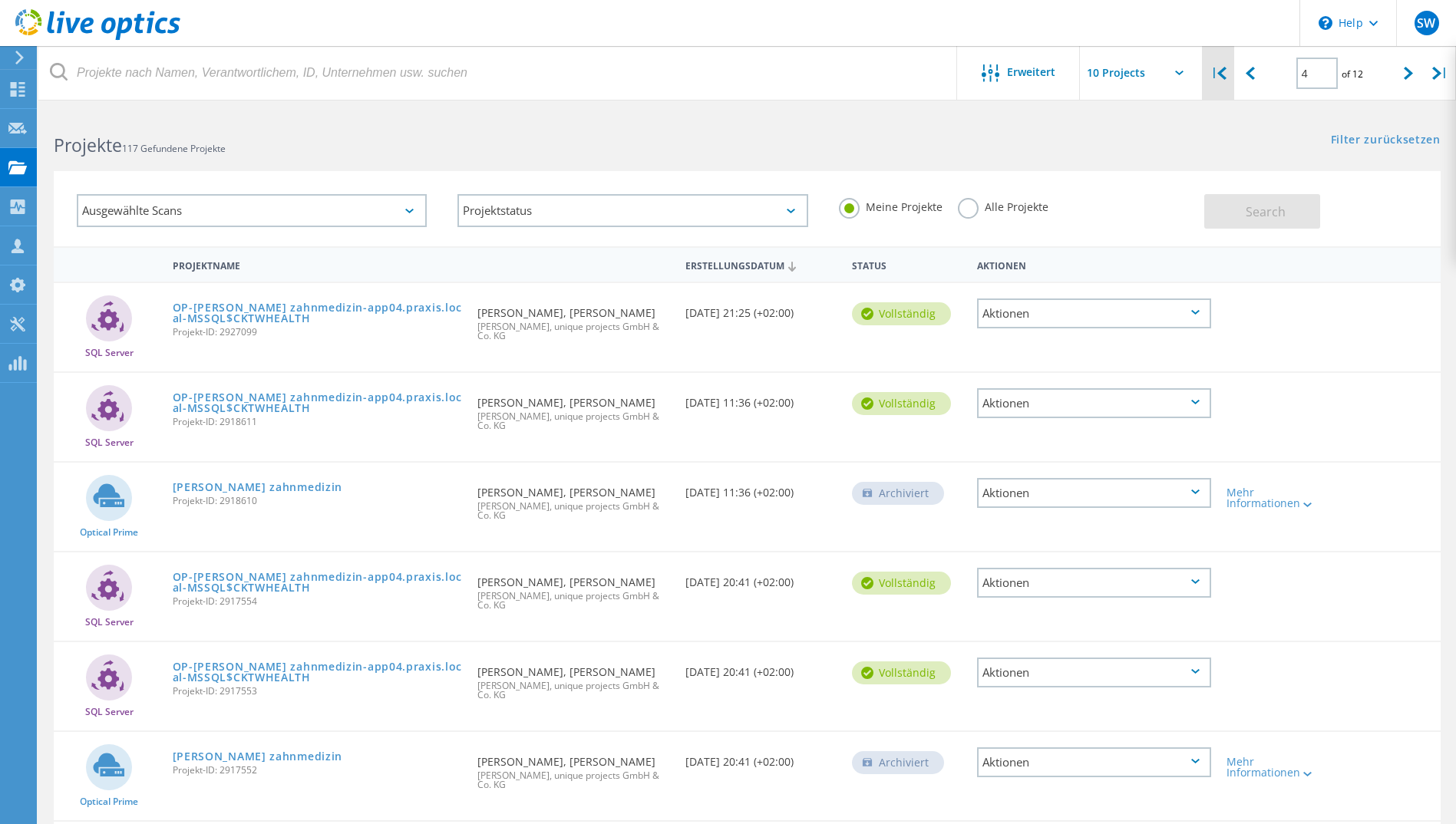
click at [1223, 76] on icon at bounding box center [1220, 72] width 9 height 13
type input "1"
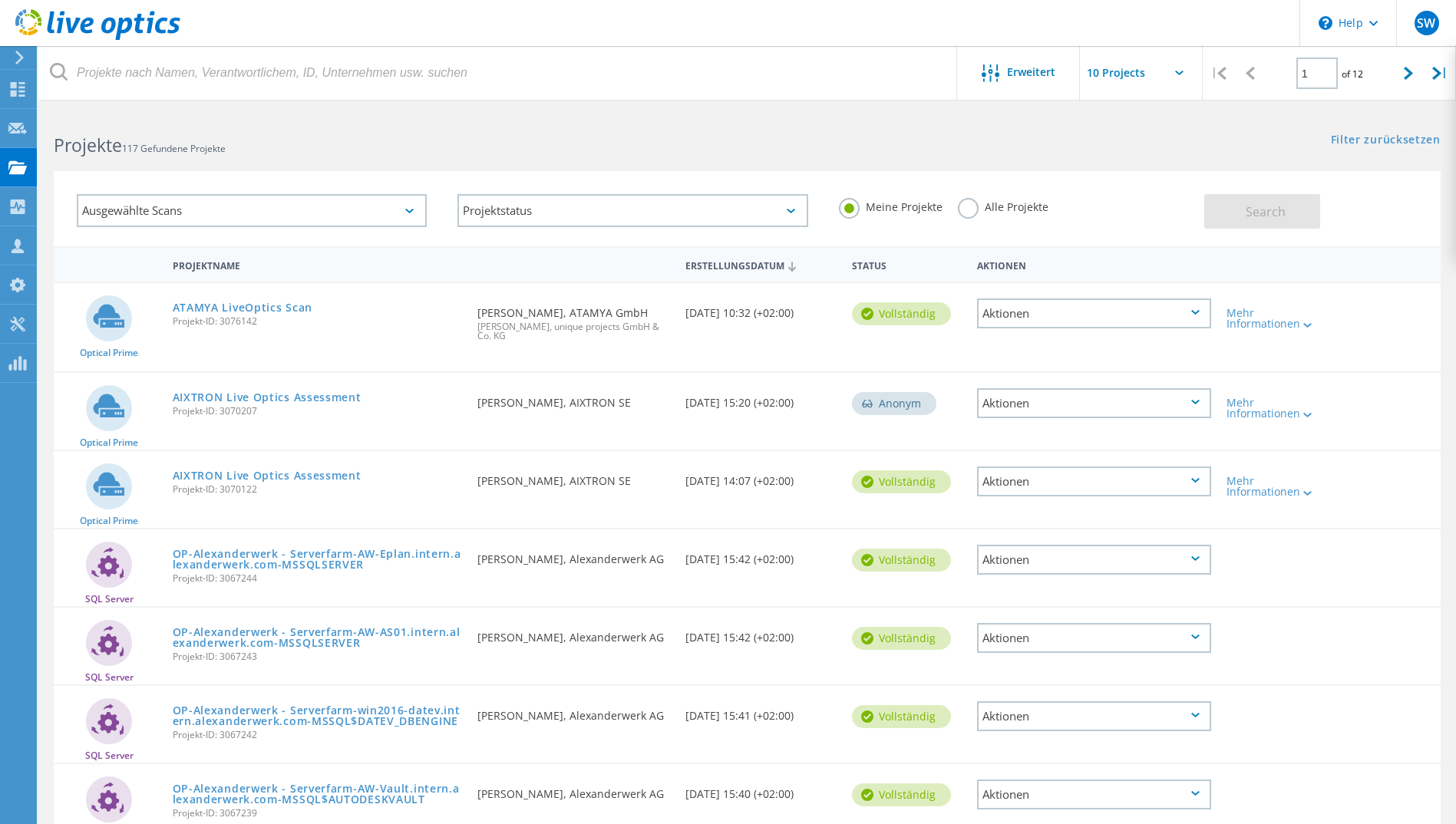
click at [727, 268] on div "Erstellungsdatum" at bounding box center [760, 265] width 166 height 29
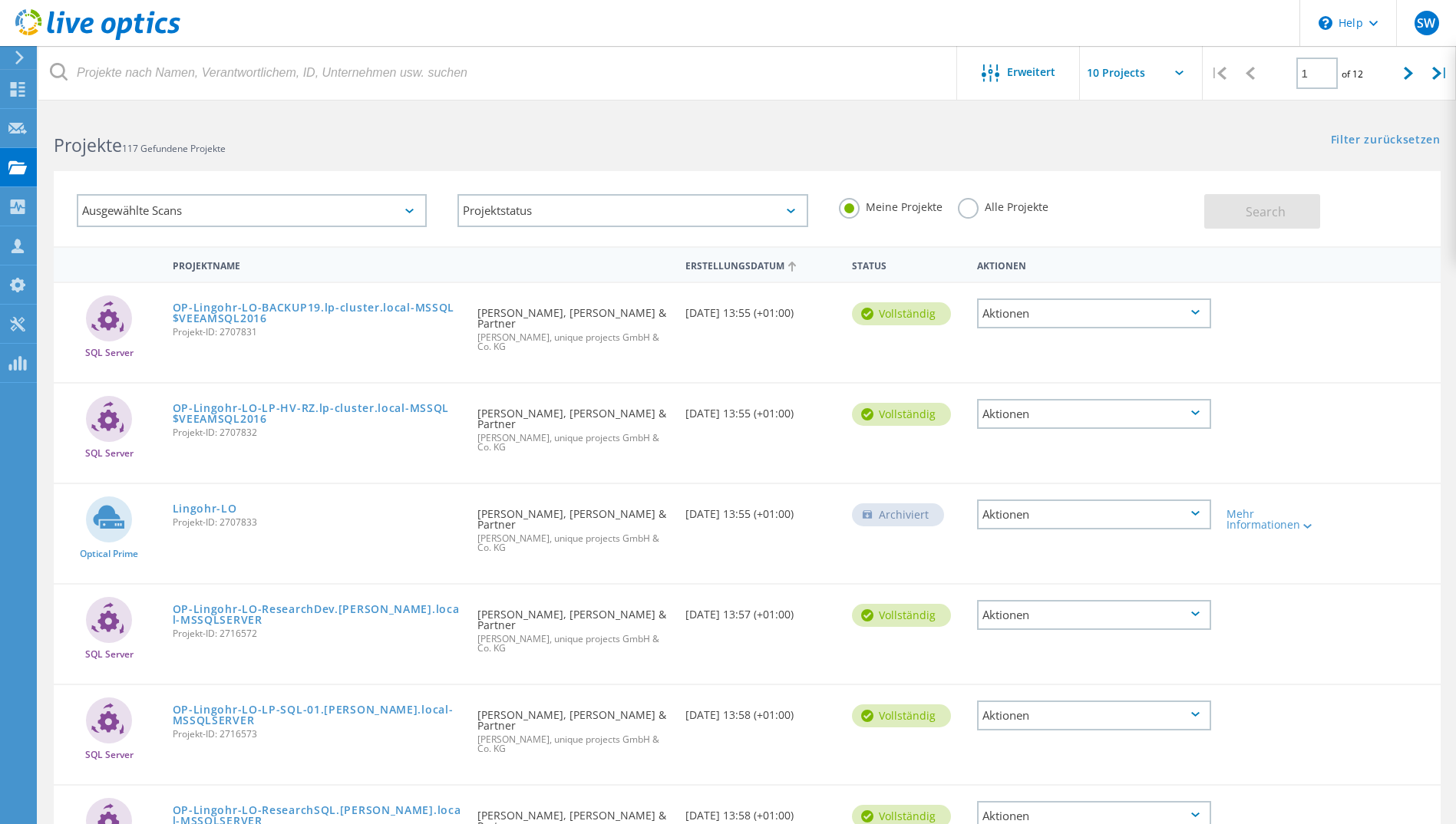
click at [733, 265] on div "Erstellungsdatum" at bounding box center [760, 265] width 166 height 29
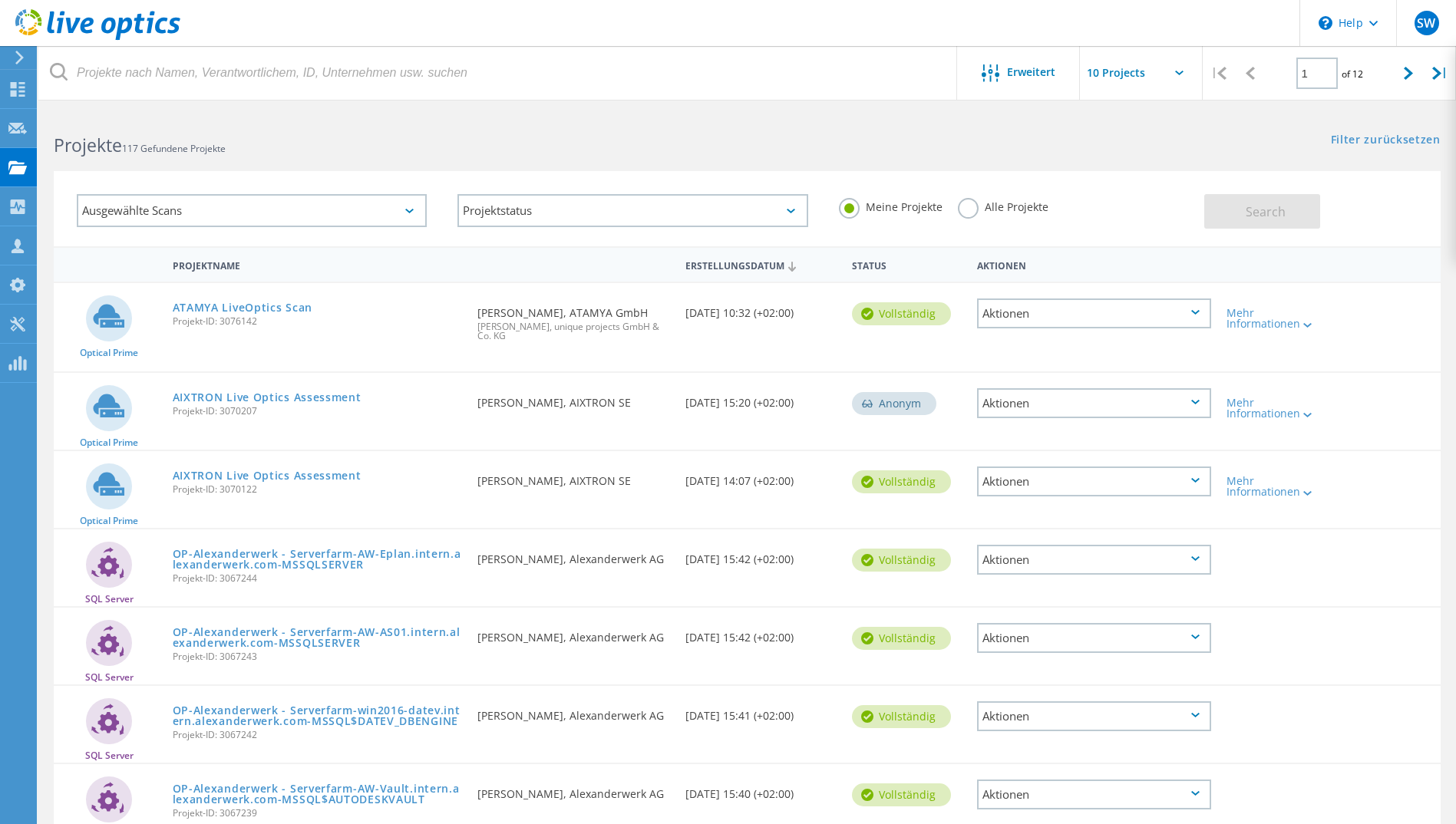
click at [43, 28] on icon at bounding box center [98, 24] width 165 height 31
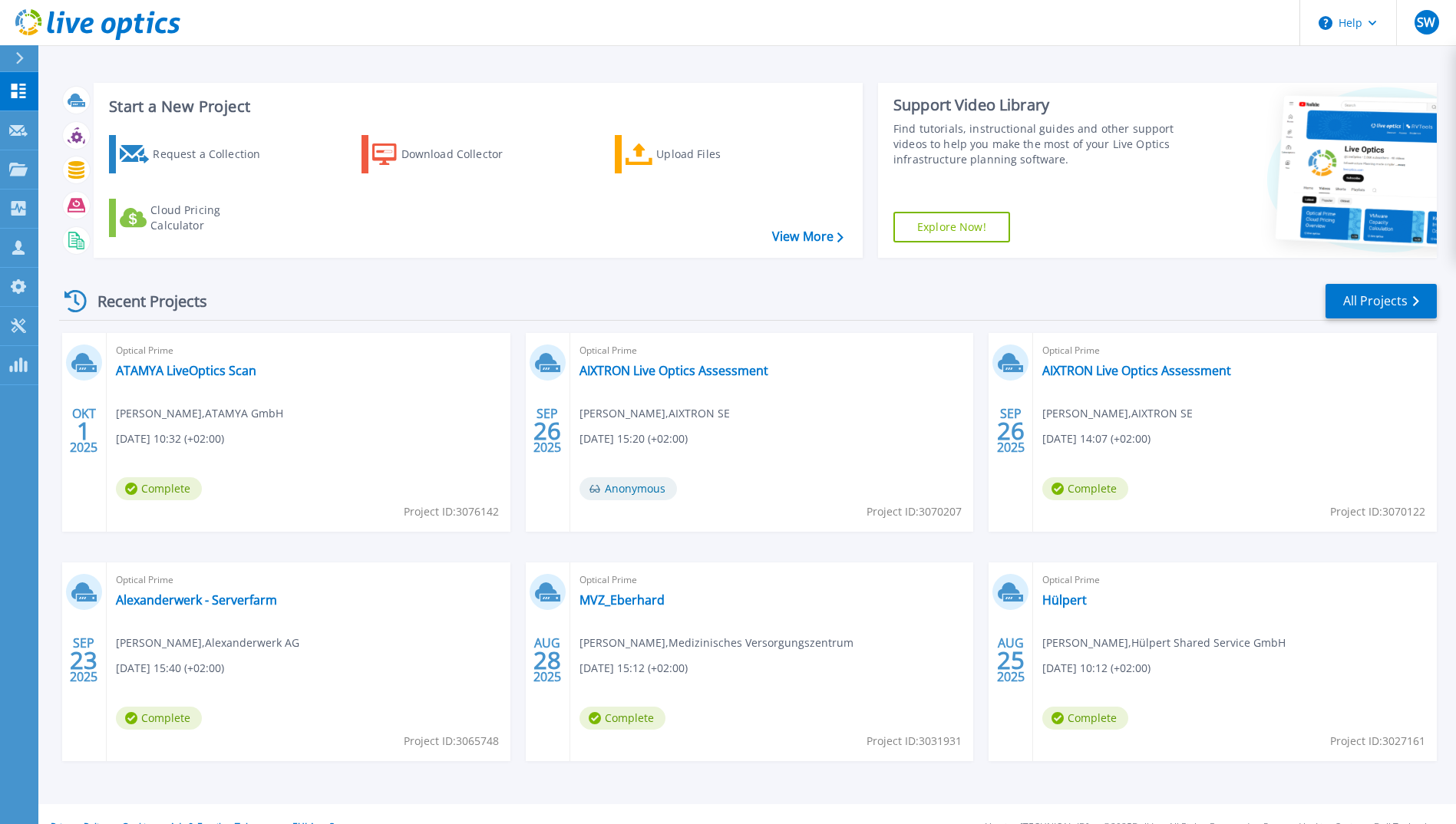
click at [76, 24] on icon at bounding box center [73, 25] width 15 height 16
click at [139, 27] on icon at bounding box center [139, 23] width 11 height 20
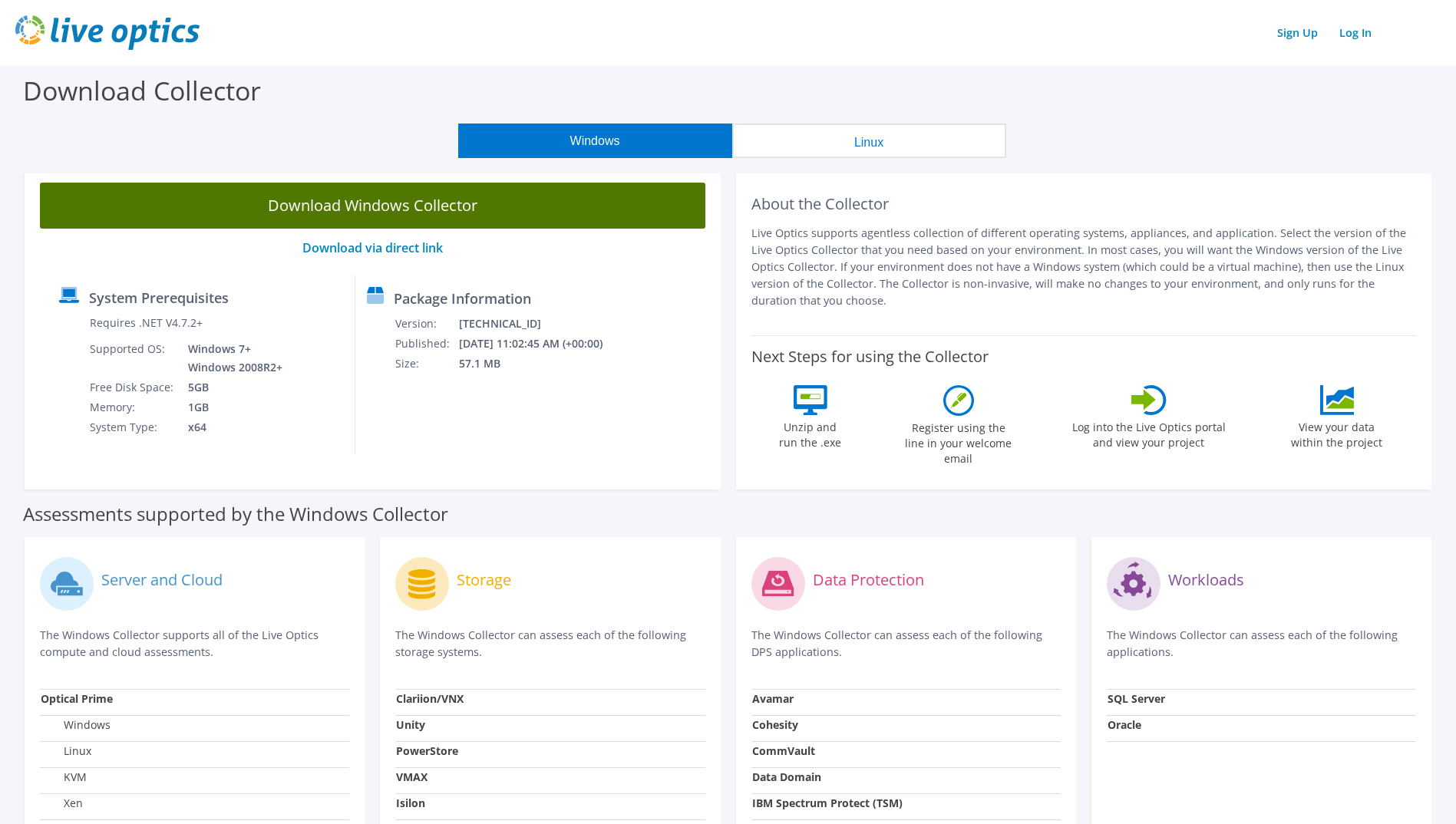
click at [364, 199] on link "Download Windows Collector" at bounding box center [372, 205] width 665 height 46
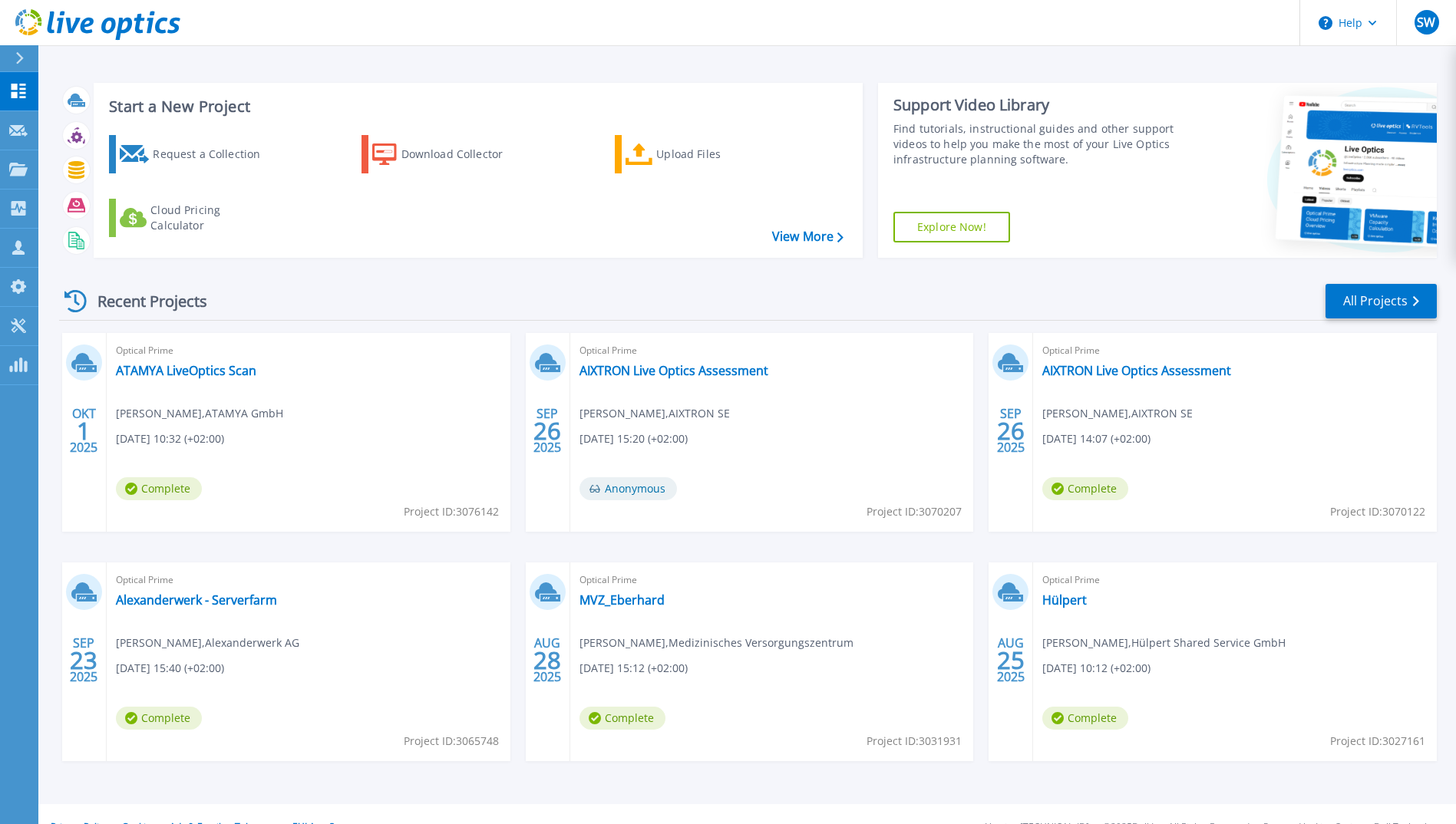
click at [139, 27] on icon at bounding box center [139, 23] width 11 height 20
click at [157, 22] on icon at bounding box center [161, 25] width 13 height 16
